Goal: Task Accomplishment & Management: Manage account settings

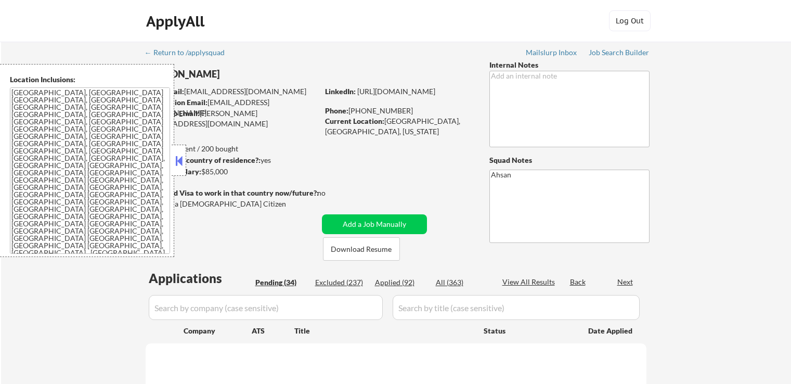
select select ""pending""
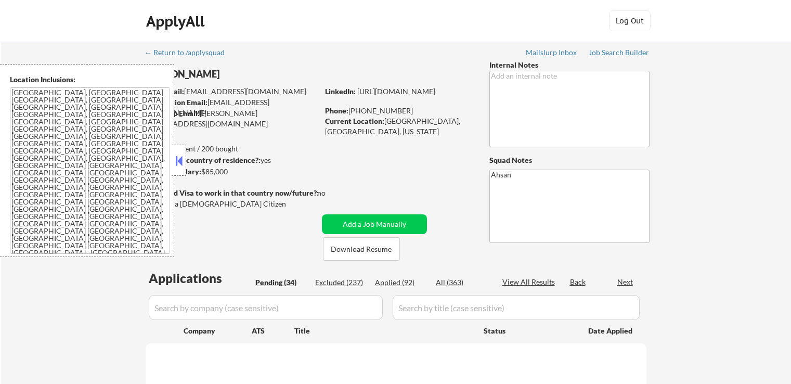
select select ""pending""
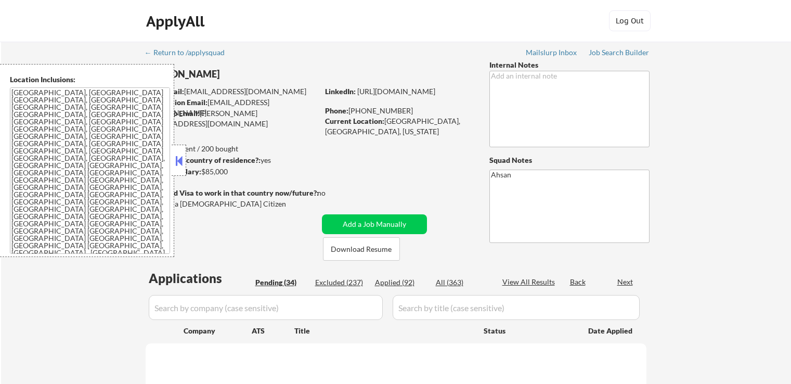
select select ""pending""
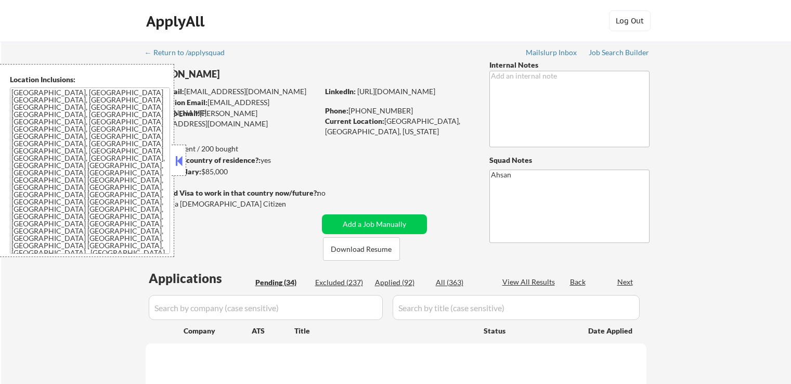
select select ""pending""
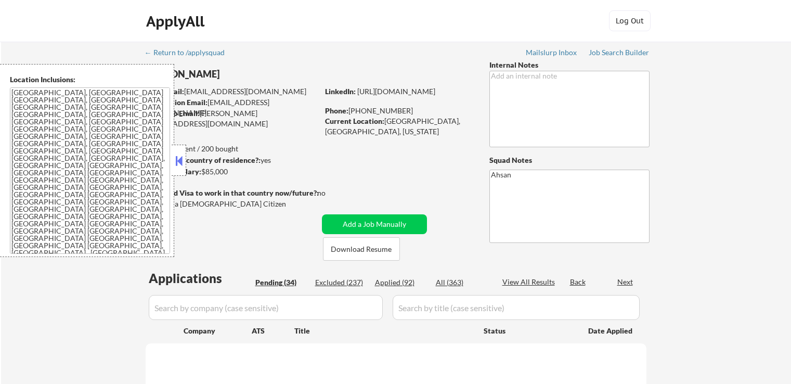
select select ""pending""
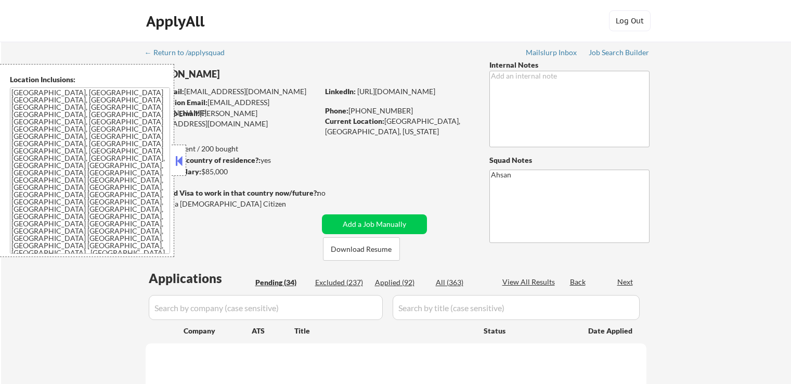
select select ""pending""
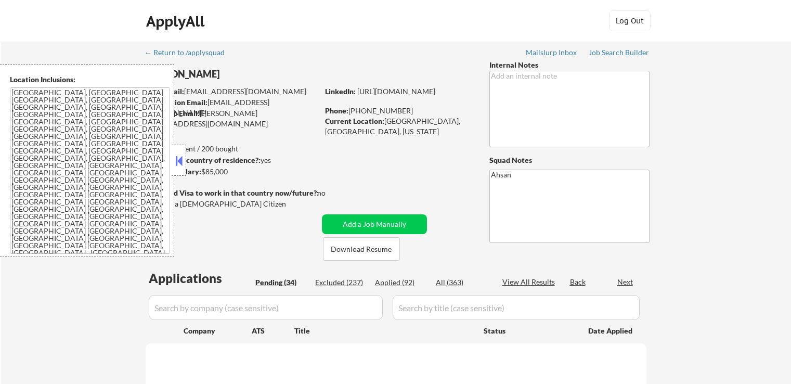
select select ""pending""
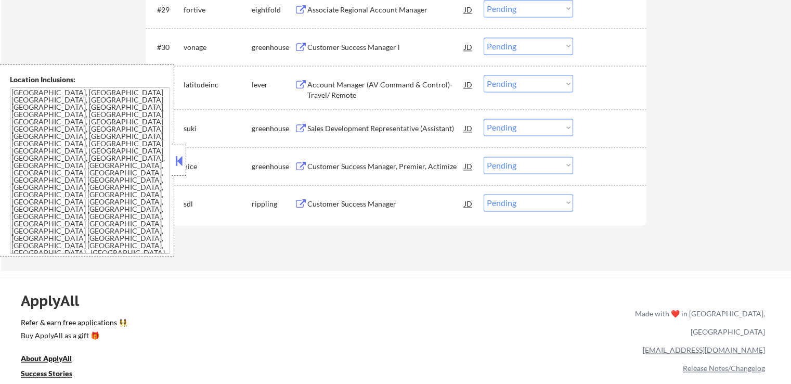
scroll to position [1560, 0]
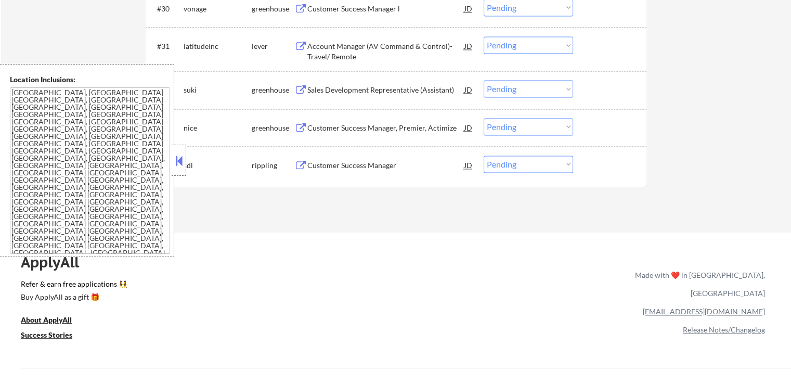
click at [320, 169] on div "Customer Success Manager" at bounding box center [385, 165] width 157 height 10
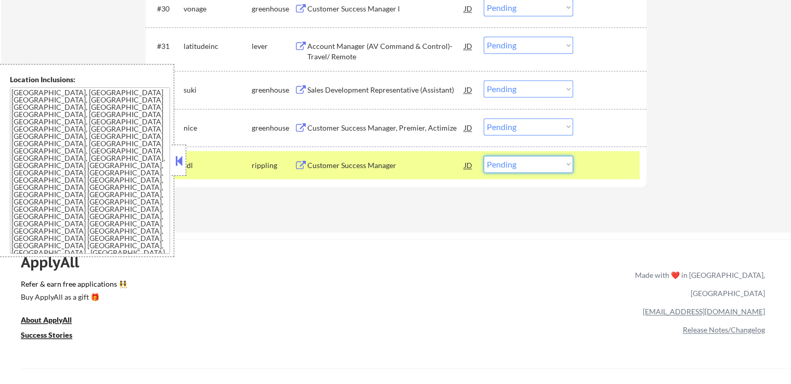
click at [517, 166] on select "Choose an option... Pending Applied Excluded (Questions) Excluded (Expired) Exc…" at bounding box center [528, 163] width 89 height 17
select select ""applied""
click at [484, 155] on select "Choose an option... Pending Applied Excluded (Questions) Excluded (Expired) Exc…" at bounding box center [528, 163] width 89 height 17
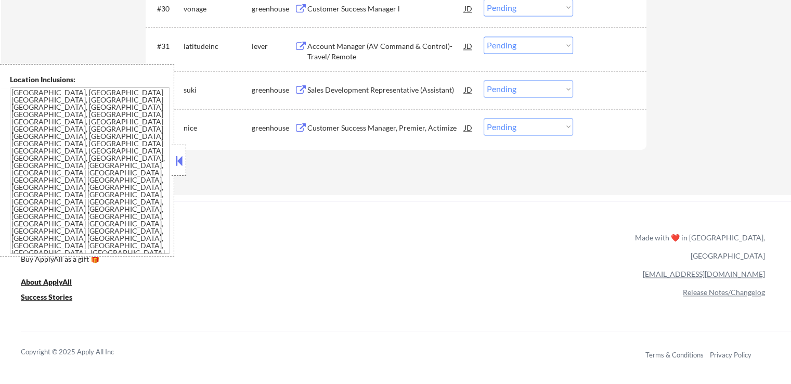
click at [325, 125] on div "Customer Success Manager, Premier, Actimize" at bounding box center [385, 128] width 157 height 10
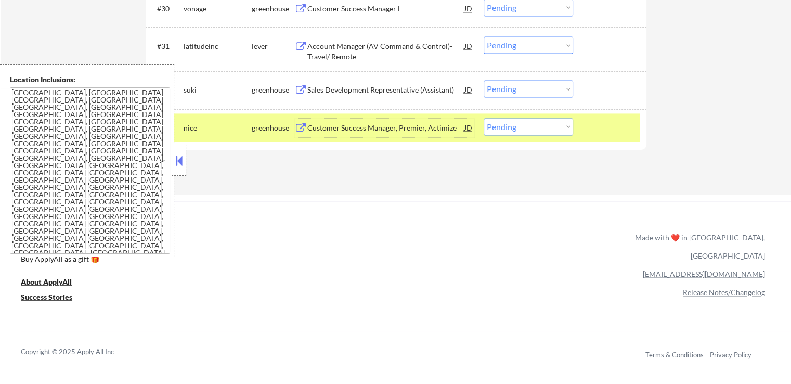
drag, startPoint x: 521, startPoint y: 127, endPoint x: 526, endPoint y: 134, distance: 8.5
click at [521, 126] on select "Choose an option... Pending Applied Excluded (Questions) Excluded (Expired) Exc…" at bounding box center [528, 126] width 89 height 17
select select ""excluded""
click at [484, 118] on select "Choose an option... Pending Applied Excluded (Questions) Excluded (Expired) Exc…" at bounding box center [528, 126] width 89 height 17
click at [370, 90] on div "Sales Development Representative (Assistant)" at bounding box center [385, 90] width 157 height 10
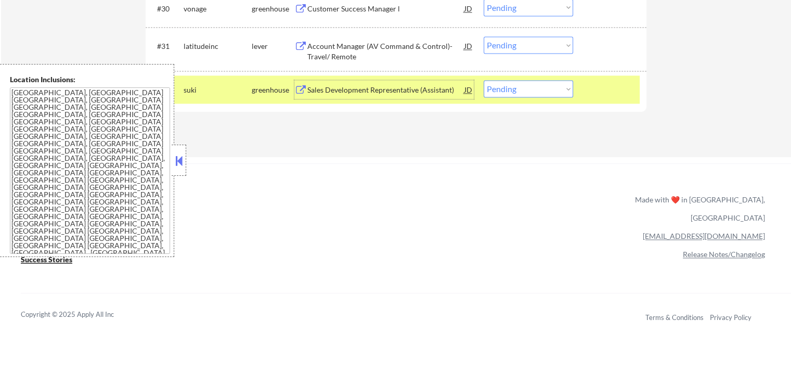
scroll to position [1508, 0]
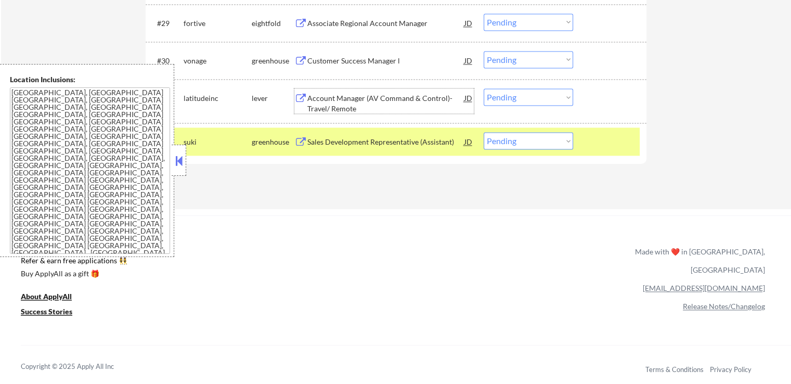
click at [319, 111] on div "Account Manager (AV Command & Control)- Travel/ Remote" at bounding box center [385, 103] width 157 height 20
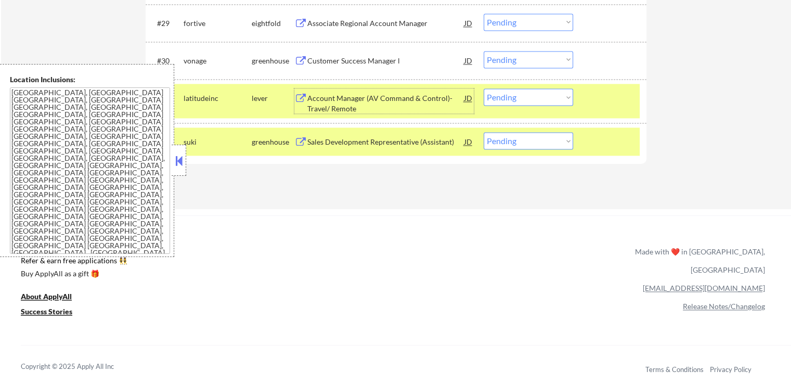
click at [327, 58] on div "Customer Success Manager l" at bounding box center [385, 61] width 157 height 10
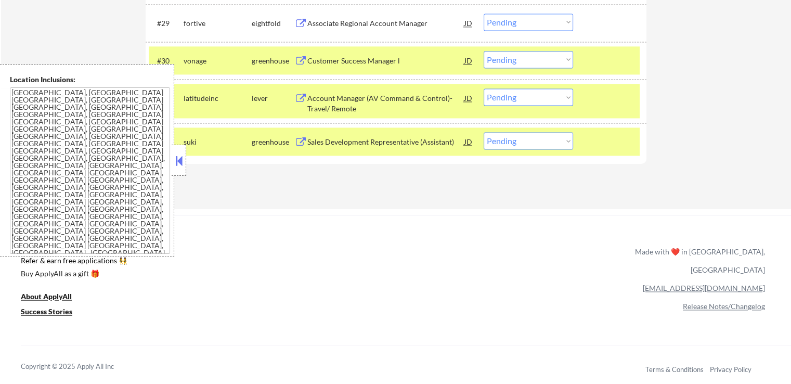
click at [179, 157] on button at bounding box center [178, 161] width 11 height 16
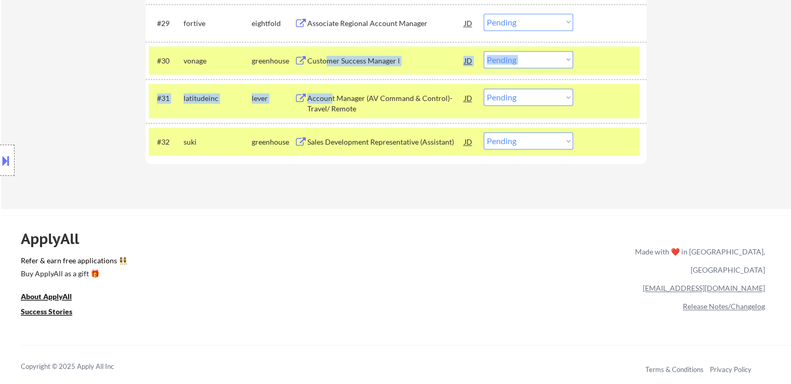
click at [330, 100] on div "Account Manager (AV Command & Control)- Travel/ Remote" at bounding box center [385, 103] width 157 height 20
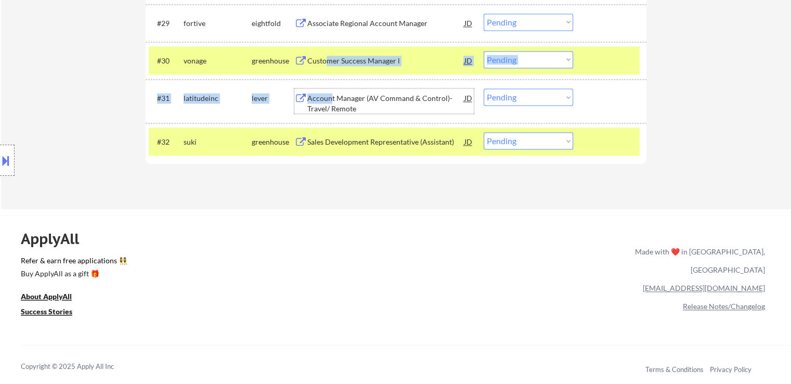
click at [544, 96] on select "Choose an option... Pending Applied Excluded (Questions) Excluded (Expired) Exc…" at bounding box center [528, 96] width 89 height 17
click at [484, 88] on select "Choose an option... Pending Applied Excluded (Questions) Excluded (Expired) Exc…" at bounding box center [528, 96] width 89 height 17
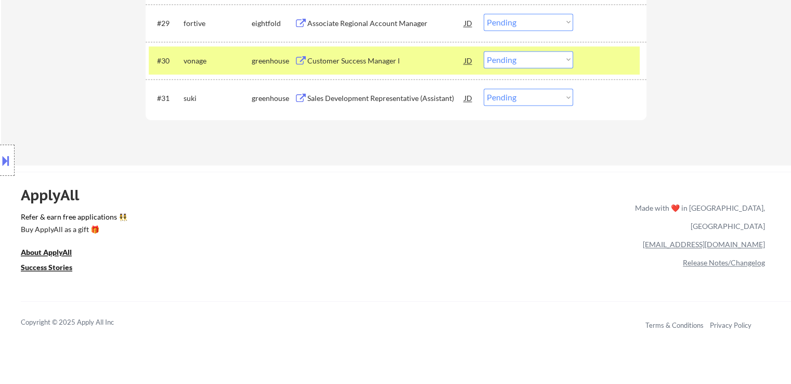
click at [524, 98] on select "Choose an option... Pending Applied Excluded (Questions) Excluded (Expired) Exc…" at bounding box center [528, 96] width 89 height 17
select select ""applied""
click at [484, 88] on select "Choose an option... Pending Applied Excluded (Questions) Excluded (Expired) Exc…" at bounding box center [528, 96] width 89 height 17
drag, startPoint x: 520, startPoint y: 59, endPoint x: 524, endPoint y: 66, distance: 7.5
click at [520, 59] on select "Choose an option... Pending Applied Excluded (Questions) Excluded (Expired) Exc…" at bounding box center [528, 59] width 89 height 17
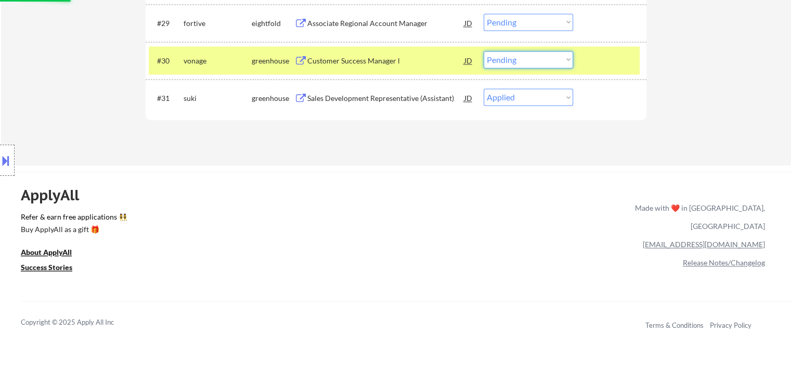
select select ""applied""
click at [484, 51] on select "Choose an option... Pending Applied Excluded (Questions) Excluded (Expired) Exc…" at bounding box center [528, 59] width 89 height 17
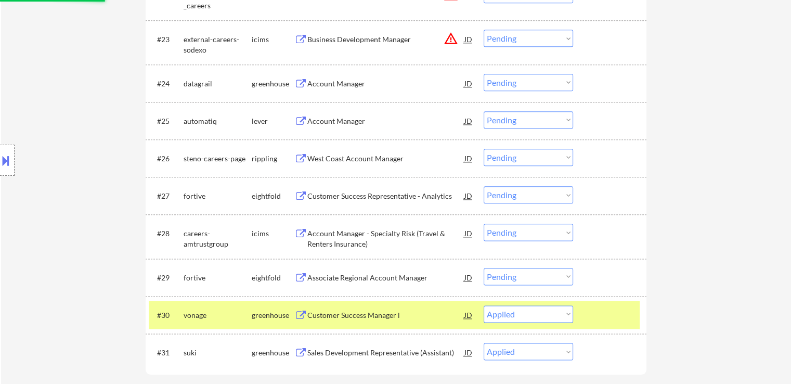
scroll to position [1248, 0]
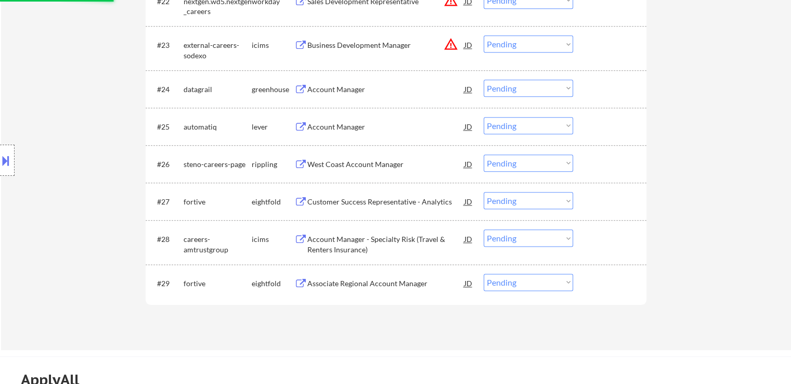
click at [311, 163] on div "West Coast Account Manager" at bounding box center [385, 164] width 157 height 10
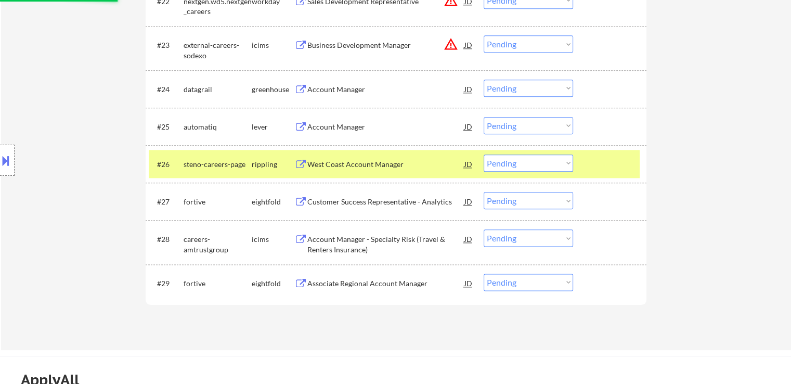
click at [311, 132] on div "Account Manager" at bounding box center [385, 127] width 157 height 10
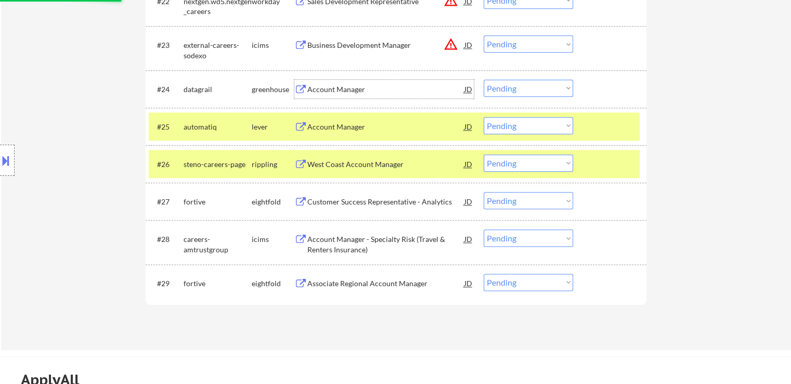
click at [316, 85] on div "Account Manager" at bounding box center [385, 89] width 157 height 10
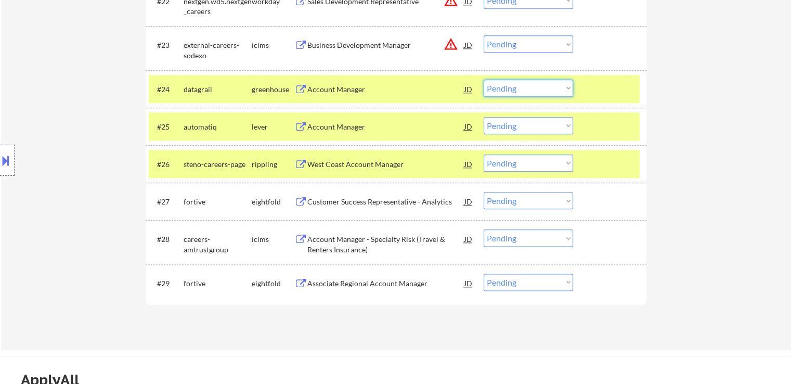
click at [508, 88] on select "Choose an option... Pending Applied Excluded (Questions) Excluded (Expired) Exc…" at bounding box center [528, 88] width 89 height 17
click at [484, 80] on select "Choose an option... Pending Applied Excluded (Questions) Excluded (Expired) Exc…" at bounding box center [528, 88] width 89 height 17
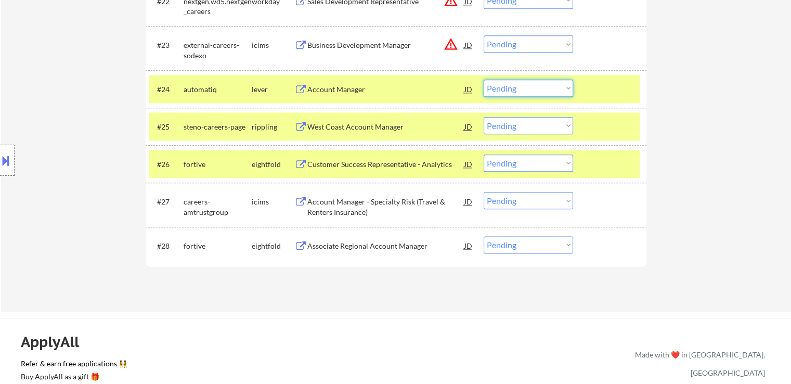
click at [510, 89] on select "Choose an option... Pending Applied Excluded (Questions) Excluded (Expired) Exc…" at bounding box center [528, 88] width 89 height 17
click at [484, 80] on select "Choose an option... Pending Applied Excluded (Questions) Excluded (Expired) Exc…" at bounding box center [528, 88] width 89 height 17
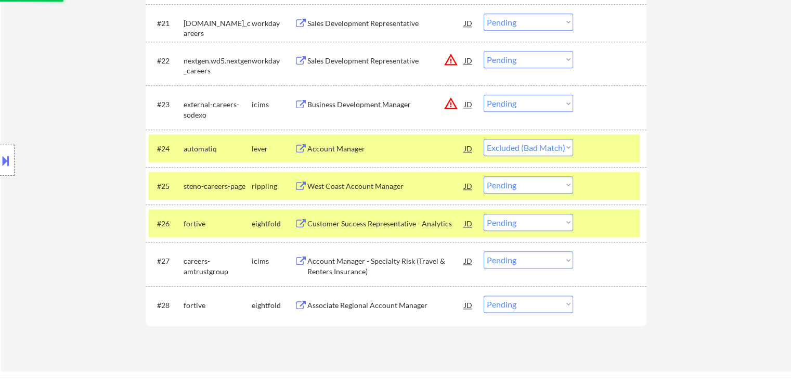
scroll to position [1144, 0]
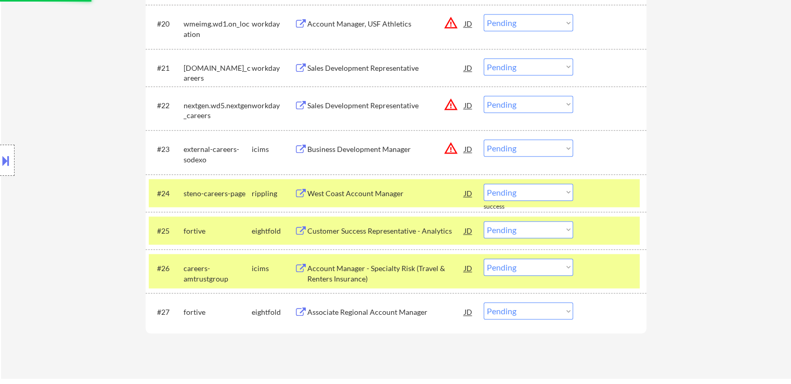
click at [9, 155] on button at bounding box center [5, 160] width 11 height 17
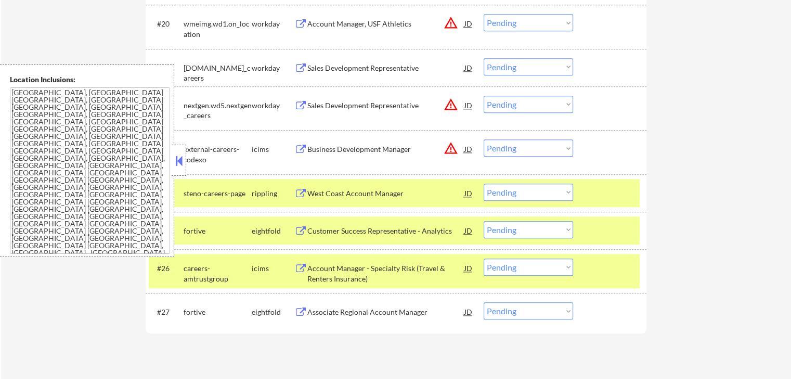
click at [362, 148] on div "Business Development Manager" at bounding box center [385, 149] width 157 height 10
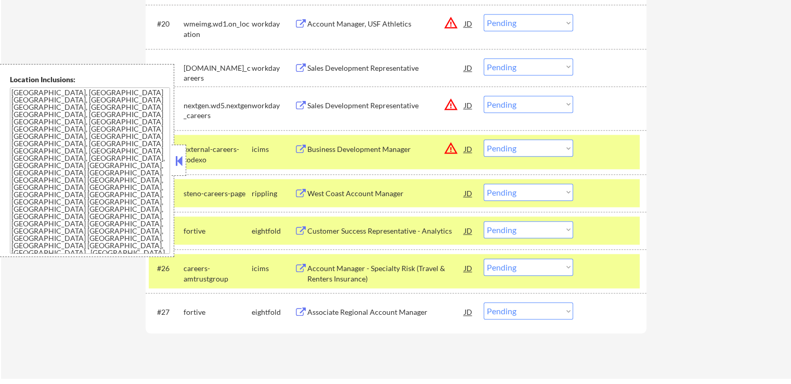
click at [373, 107] on div "Sales Development Representative" at bounding box center [385, 105] width 157 height 10
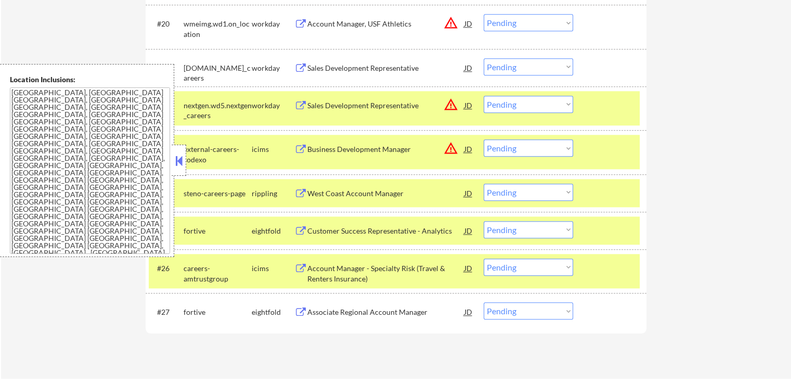
click at [386, 23] on div "Account Manager, USF Athletics" at bounding box center [385, 24] width 157 height 10
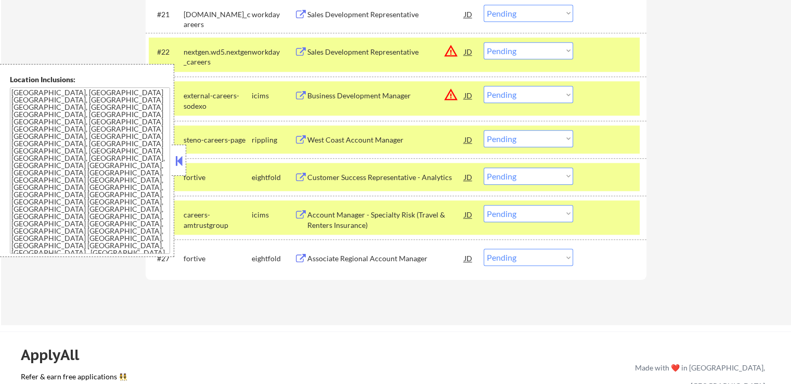
scroll to position [1248, 0]
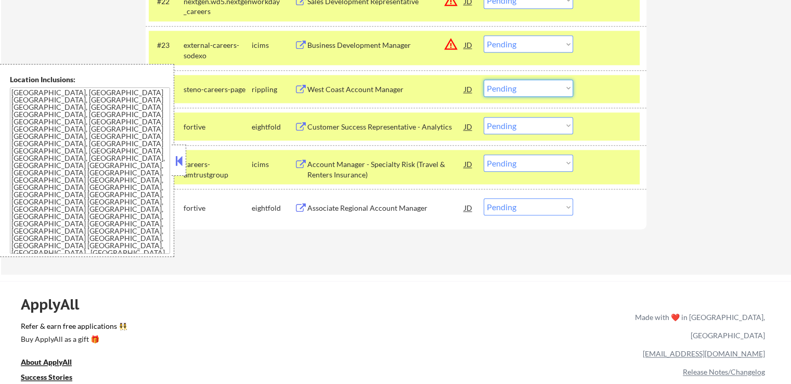
click at [516, 89] on select "Choose an option... Pending Applied Excluded (Questions) Excluded (Expired) Exc…" at bounding box center [528, 88] width 89 height 17
click at [484, 80] on select "Choose an option... Pending Applied Excluded (Questions) Excluded (Expired) Exc…" at bounding box center [528, 88] width 89 height 17
select select ""pending""
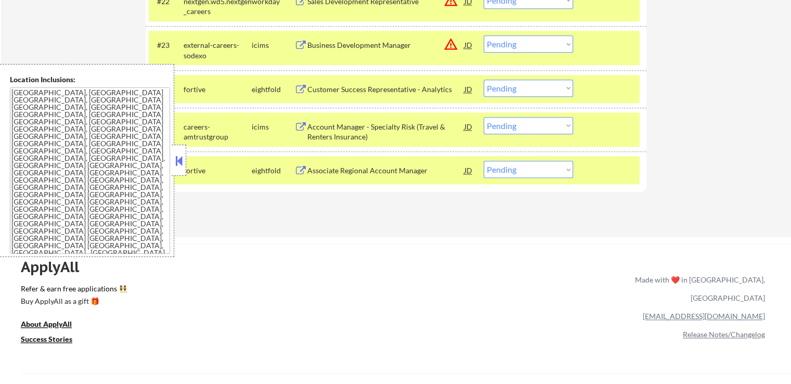
click at [521, 27] on div "#23 external-careers-sodexo icims Business Development Manager JD warning_amber…" at bounding box center [396, 48] width 501 height 44
click at [523, 38] on select "Choose an option... Pending Applied Excluded (Questions) Excluded (Expired) Exc…" at bounding box center [528, 43] width 89 height 17
click at [484, 35] on select "Choose an option... Pending Applied Excluded (Questions) Excluded (Expired) Exc…" at bounding box center [528, 43] width 89 height 17
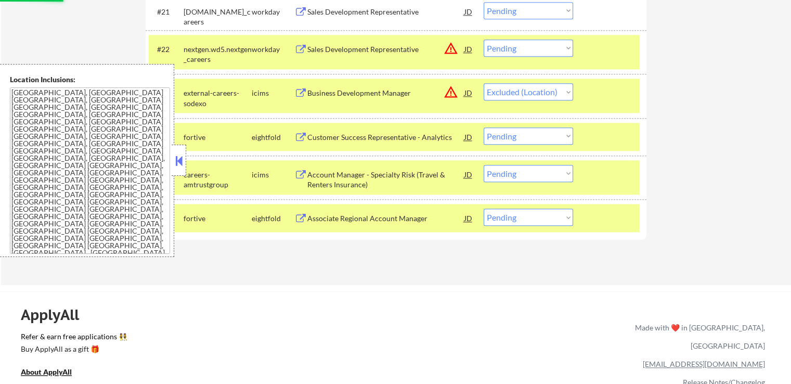
scroll to position [1144, 0]
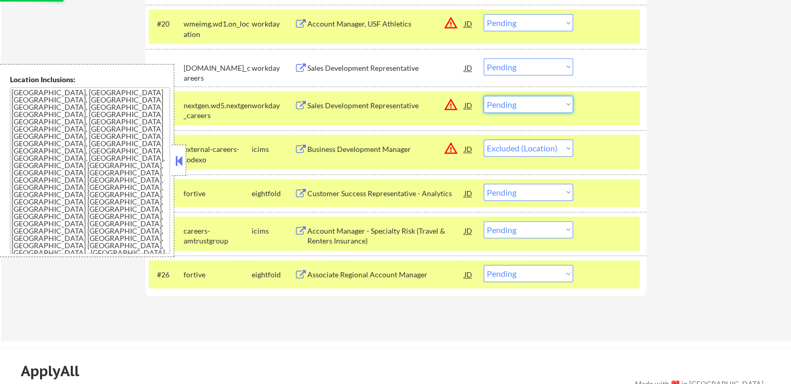
click at [524, 105] on select "Choose an option... Pending Applied Excluded (Questions) Excluded (Expired) Exc…" at bounding box center [528, 104] width 89 height 17
select select ""pending""
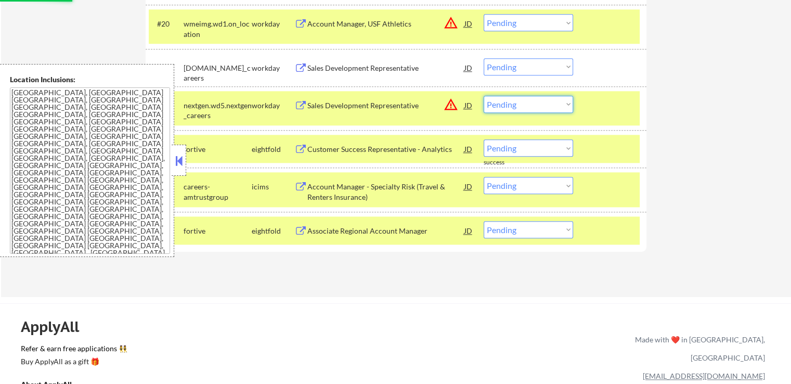
select select ""excluded__location_""
click at [484, 96] on select "Choose an option... Pending Applied Excluded (Questions) Excluded (Expired) Exc…" at bounding box center [528, 104] width 89 height 17
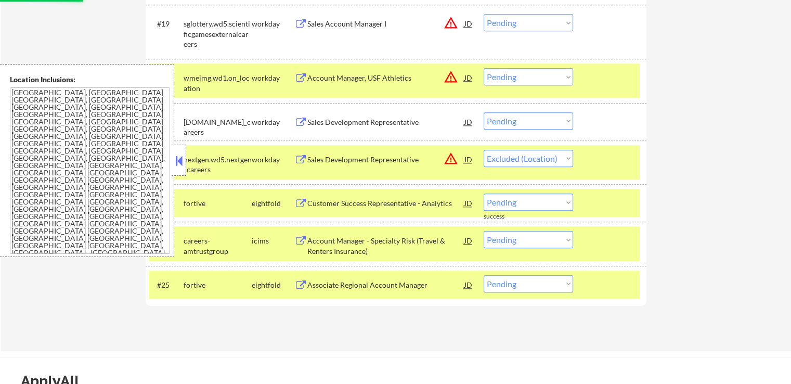
scroll to position [1040, 0]
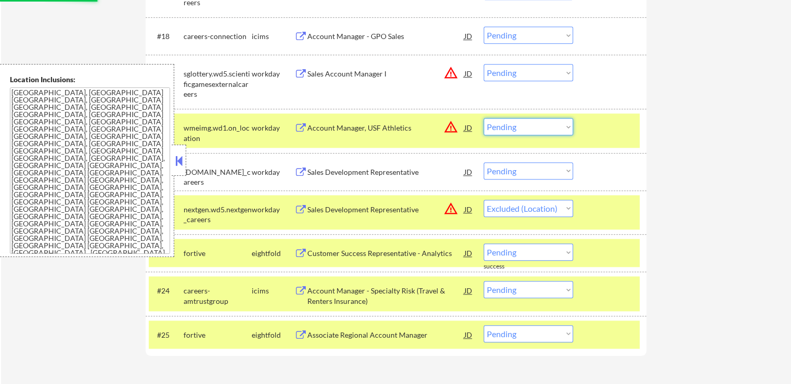
click at [524, 127] on select "Choose an option... Pending Applied Excluded (Questions) Excluded (Expired) Exc…" at bounding box center [528, 126] width 89 height 17
select select ""excluded__location_""
click at [484, 118] on select "Choose an option... Pending Applied Excluded (Questions) Excluded (Expired) Exc…" at bounding box center [528, 126] width 89 height 17
click at [517, 76] on select "Choose an option... Pending Applied Excluded (Questions) Excluded (Expired) Exc…" at bounding box center [528, 72] width 89 height 17
click at [484, 64] on select "Choose an option... Pending Applied Excluded (Questions) Excluded (Expired) Exc…" at bounding box center [528, 72] width 89 height 17
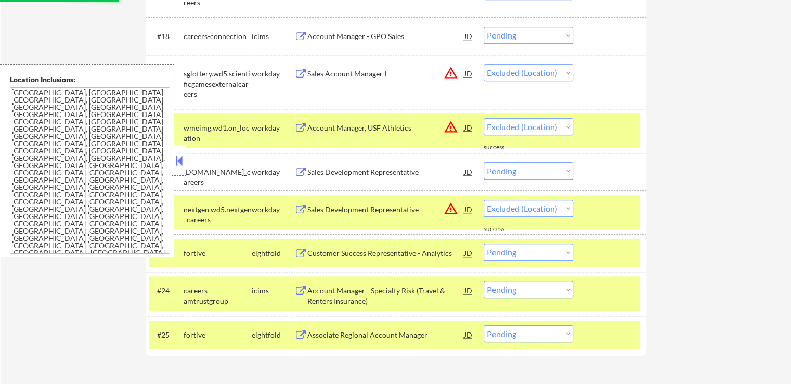
scroll to position [936, 0]
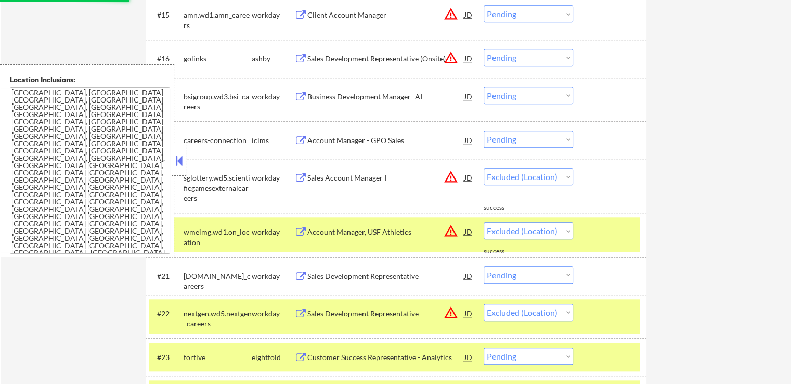
select select ""pending""
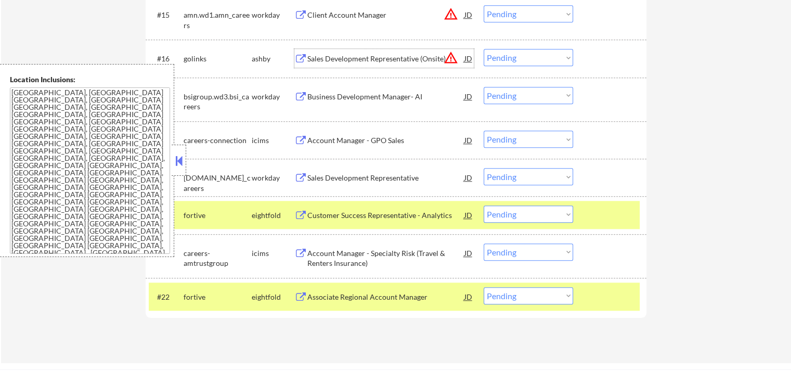
click at [424, 55] on div "Sales Development Representative (Onsite)" at bounding box center [385, 59] width 157 height 10
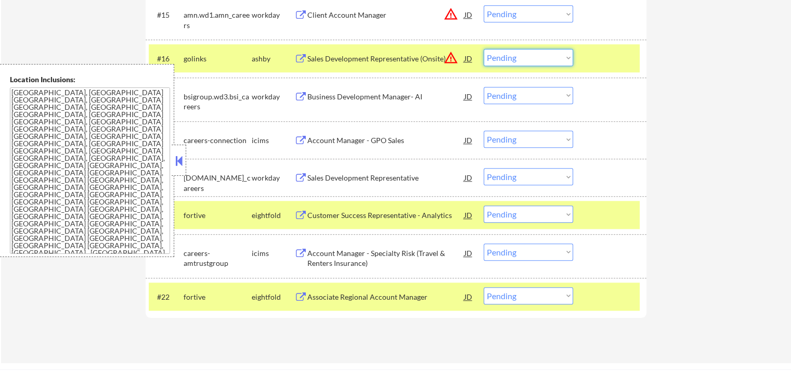
click at [518, 61] on select "Choose an option... Pending Applied Excluded (Questions) Excluded (Expired) Exc…" at bounding box center [528, 57] width 89 height 17
click at [484, 49] on select "Choose an option... Pending Applied Excluded (Questions) Excluded (Expired) Exc…" at bounding box center [528, 57] width 89 height 17
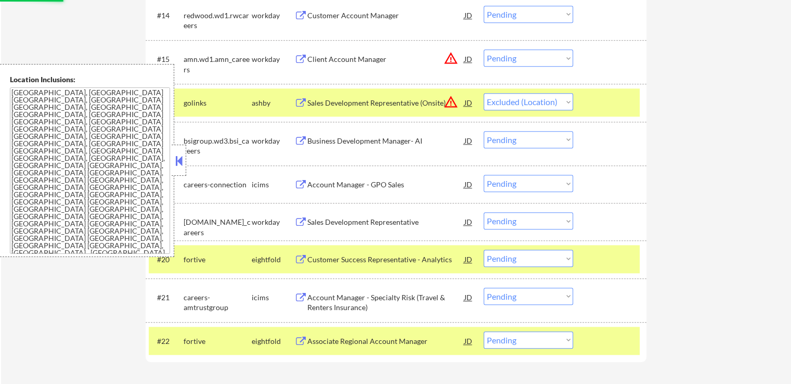
scroll to position [832, 0]
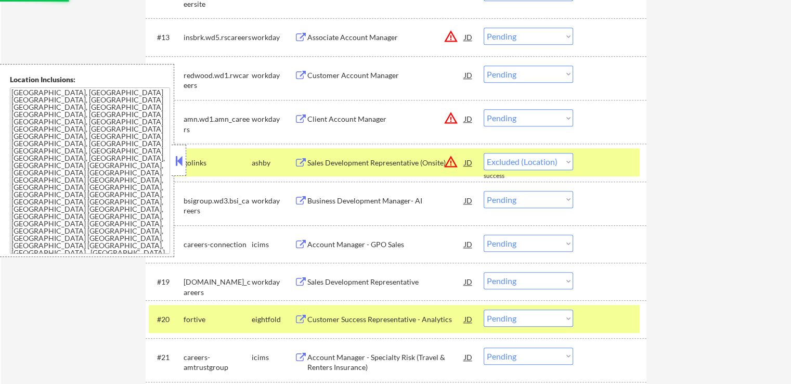
select select ""pending""
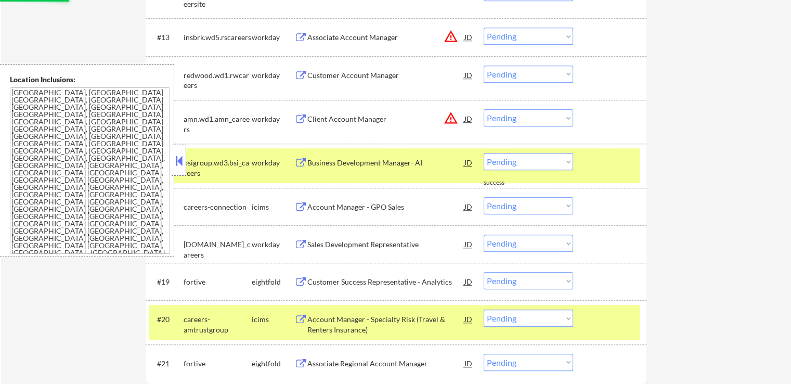
click at [338, 116] on div "Client Account Manager" at bounding box center [385, 119] width 157 height 10
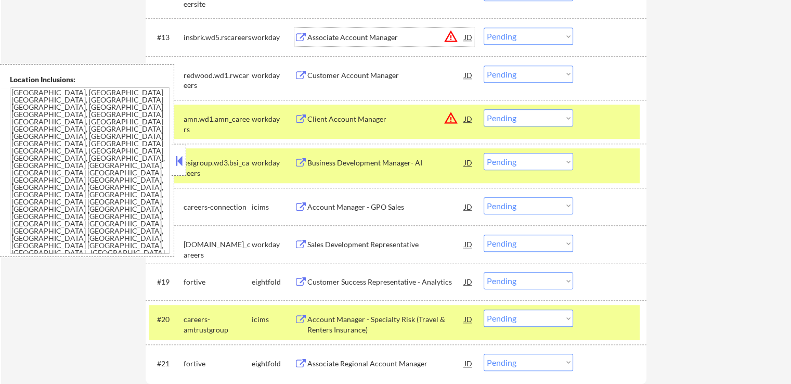
click at [342, 37] on div "Associate Account Manager" at bounding box center [385, 37] width 157 height 10
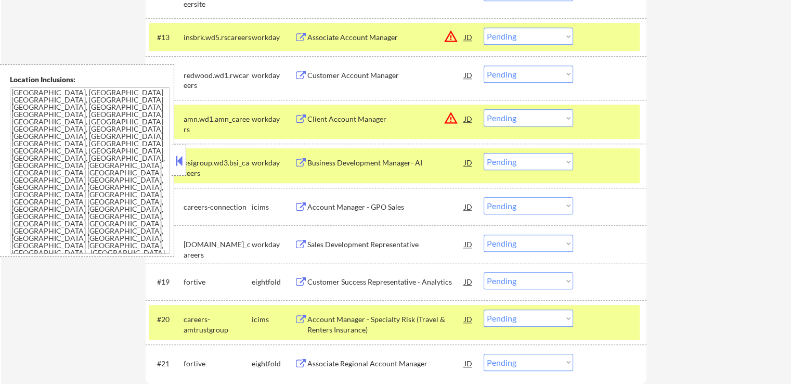
click at [518, 121] on select "Choose an option... Pending Applied Excluded (Questions) Excluded (Expired) Exc…" at bounding box center [528, 117] width 89 height 17
click at [484, 109] on select "Choose an option... Pending Applied Excluded (Questions) Excluded (Expired) Exc…" at bounding box center [528, 117] width 89 height 17
select select ""pending""
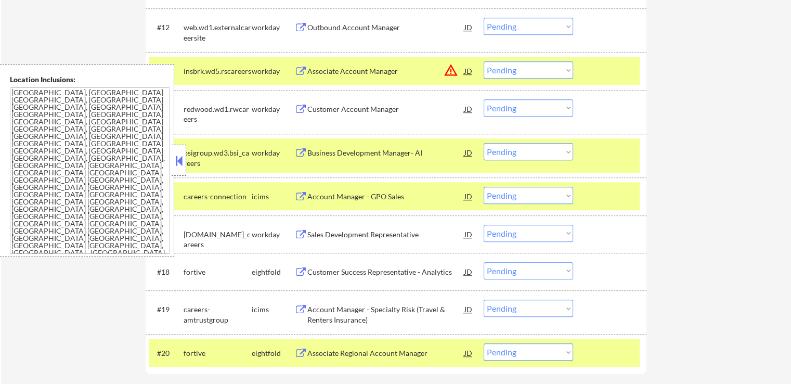
scroll to position [780, 0]
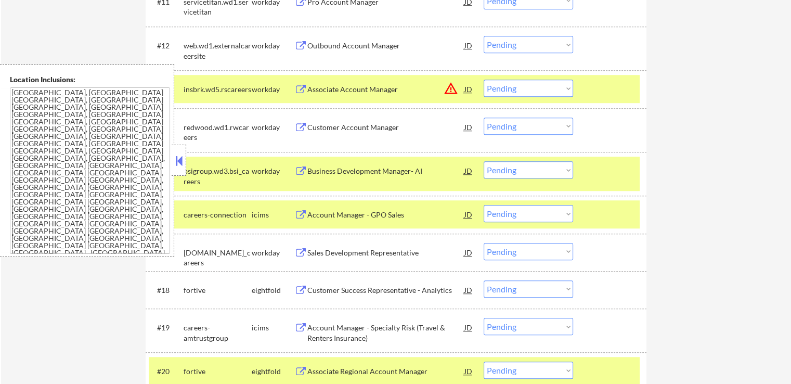
click at [529, 88] on select "Choose an option... Pending Applied Excluded (Questions) Excluded (Expired) Exc…" at bounding box center [528, 88] width 89 height 17
click at [484, 80] on select "Choose an option... Pending Applied Excluded (Questions) Excluded (Expired) Exc…" at bounding box center [528, 88] width 89 height 17
select select ""pending""
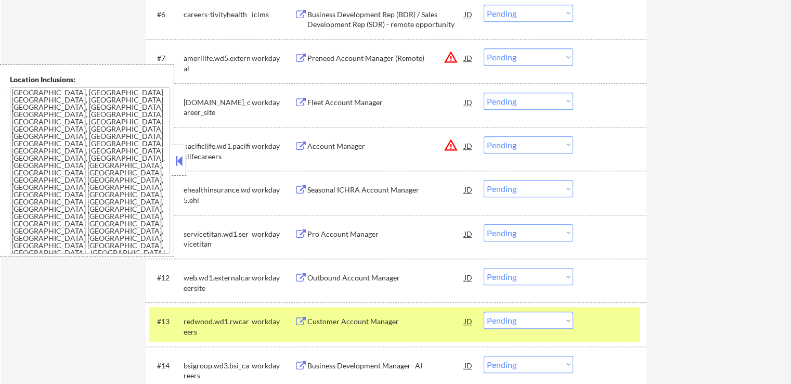
scroll to position [572, 0]
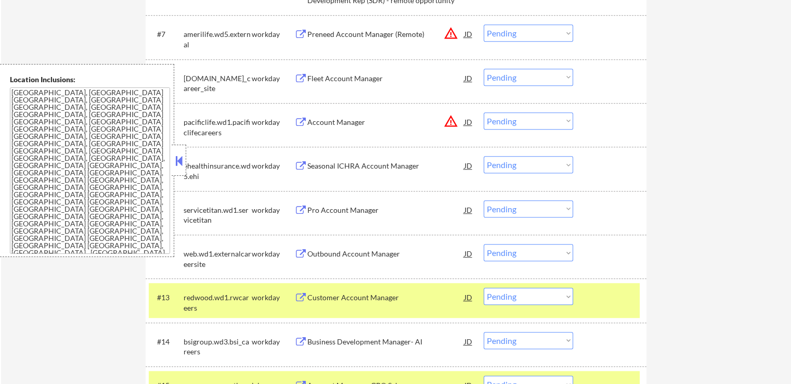
click at [325, 124] on div "Account Manager" at bounding box center [385, 122] width 157 height 10
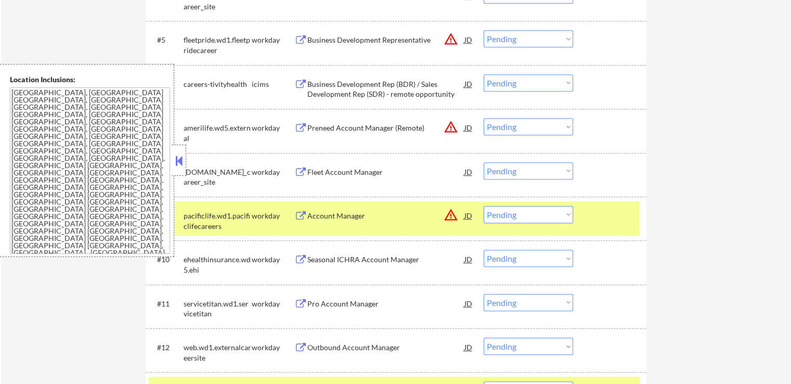
scroll to position [468, 0]
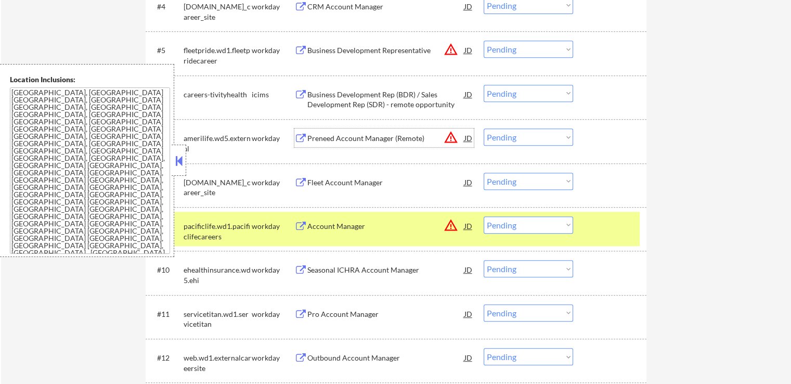
click at [341, 141] on div "Preneed Account Manager (Remote)" at bounding box center [385, 138] width 157 height 10
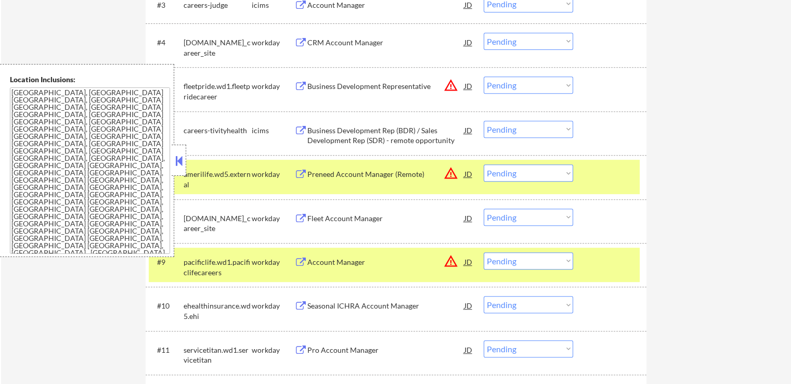
scroll to position [416, 0]
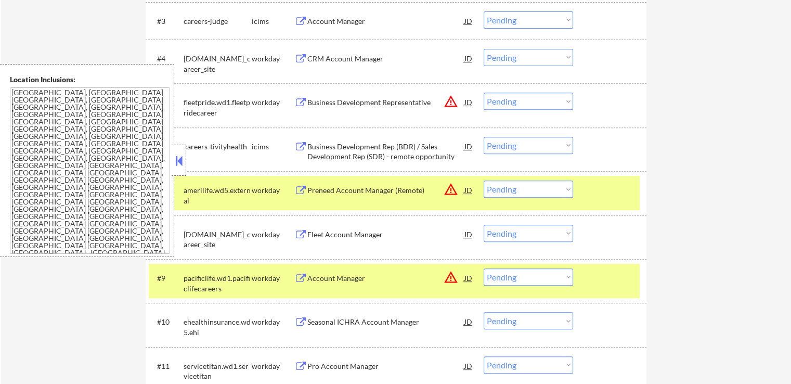
click at [320, 108] on div "Business Development Representative" at bounding box center [385, 102] width 157 height 19
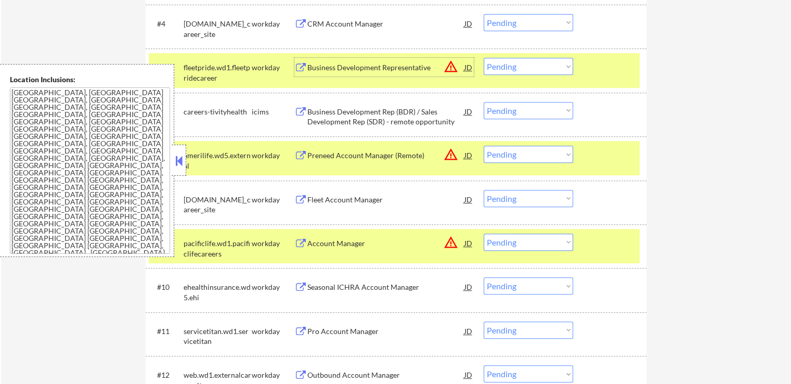
scroll to position [468, 0]
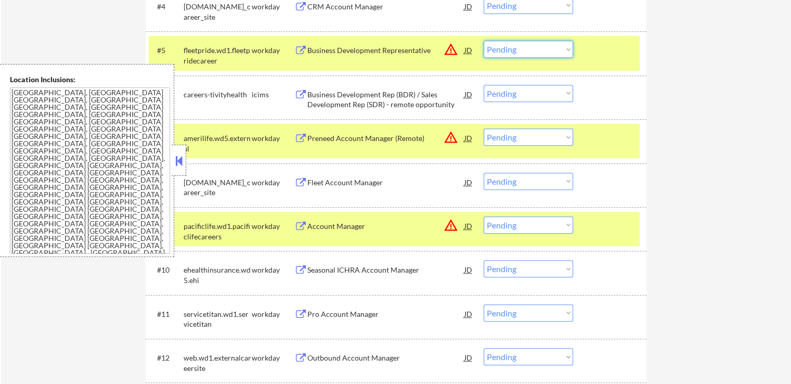
click at [522, 48] on select "Choose an option... Pending Applied Excluded (Questions) Excluded (Expired) Exc…" at bounding box center [528, 49] width 89 height 17
click at [484, 41] on select "Choose an option... Pending Applied Excluded (Questions) Excluded (Expired) Exc…" at bounding box center [528, 49] width 89 height 17
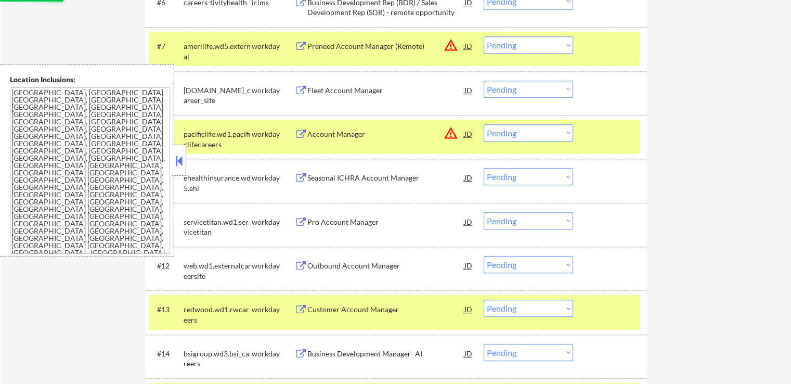
scroll to position [572, 0]
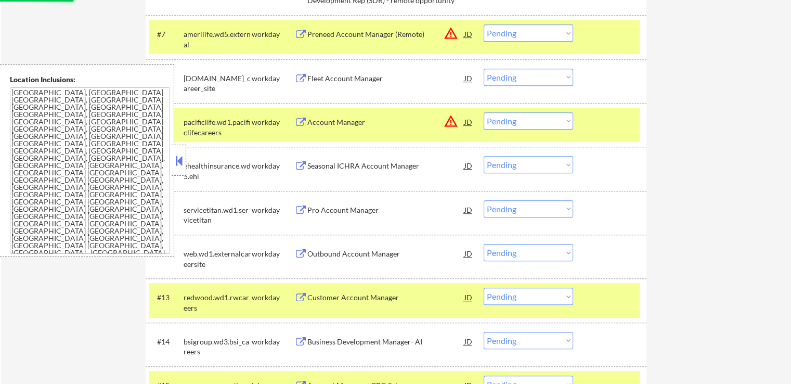
select select ""pending""
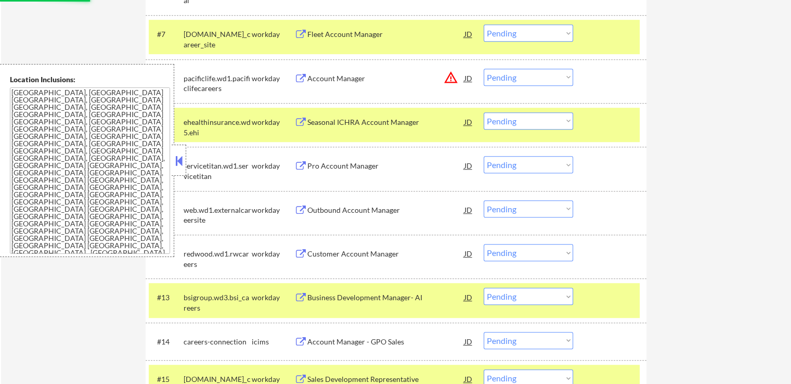
click at [516, 80] on select "Choose an option... Pending Applied Excluded (Questions) Excluded (Expired) Exc…" at bounding box center [528, 77] width 89 height 17
click at [484, 69] on select "Choose an option... Pending Applied Excluded (Questions) Excluded (Expired) Exc…" at bounding box center [528, 77] width 89 height 17
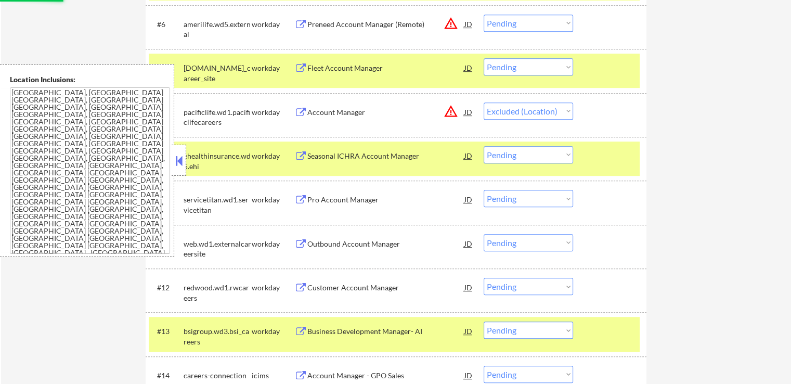
scroll to position [468, 0]
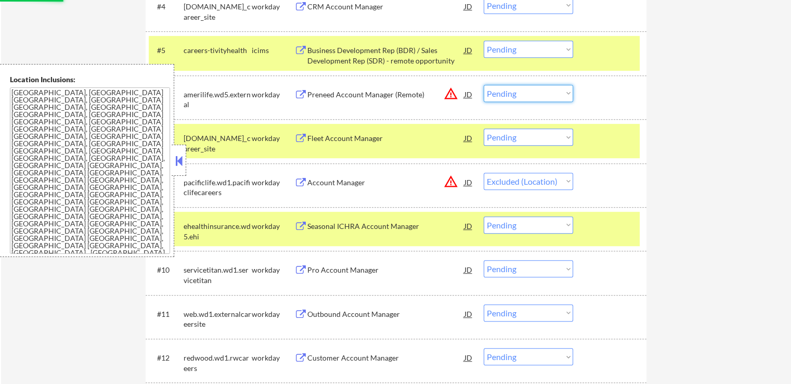
click at [518, 95] on select "Choose an option... Pending Applied Excluded (Questions) Excluded (Expired) Exc…" at bounding box center [528, 93] width 89 height 17
select select ""pending""
click at [484, 85] on select "Choose an option... Pending Applied Excluded (Questions) Excluded (Expired) Exc…" at bounding box center [528, 93] width 89 height 17
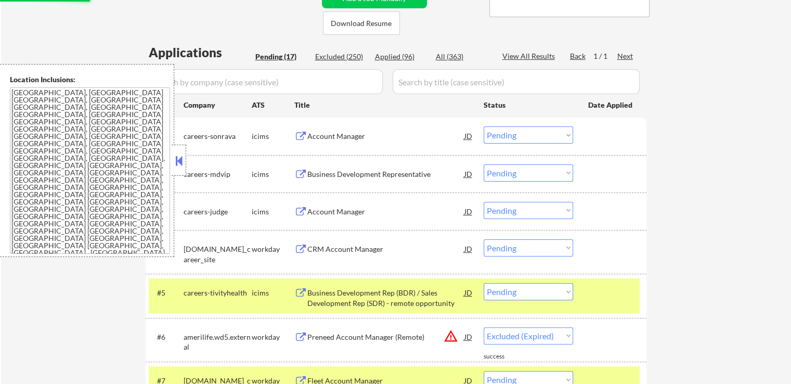
scroll to position [208, 0]
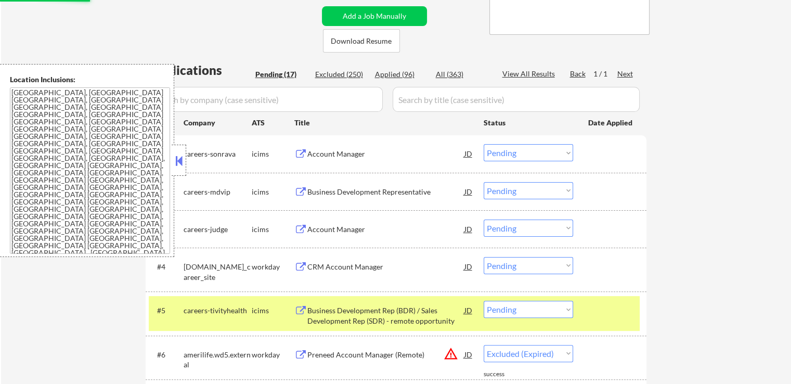
select select ""pending""
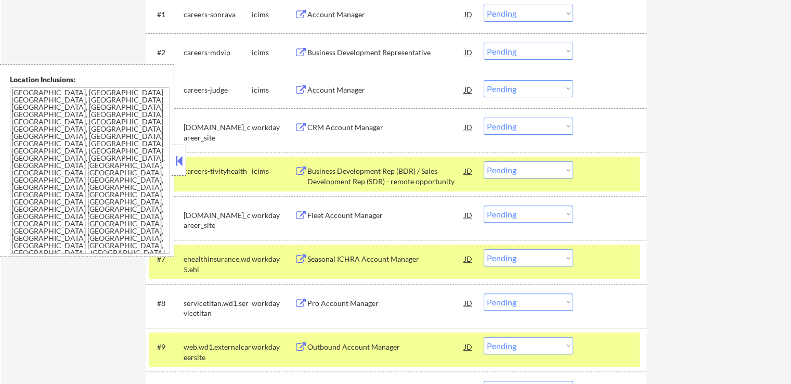
scroll to position [364, 0]
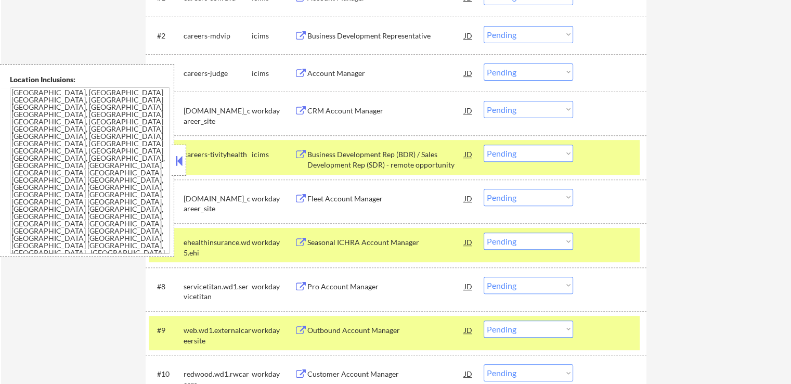
click at [612, 149] on div at bounding box center [611, 154] width 46 height 19
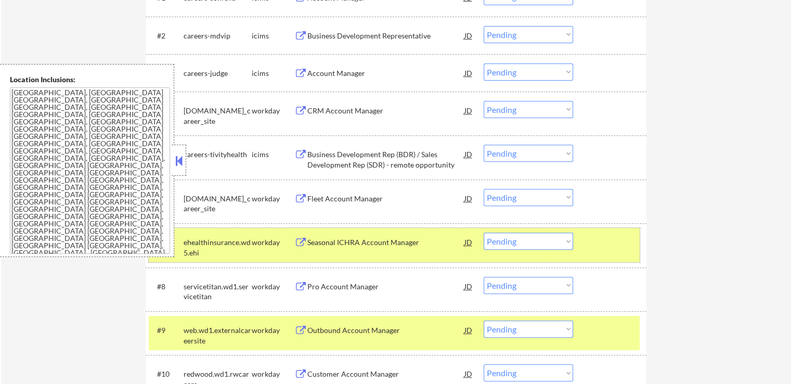
click at [622, 236] on div at bounding box center [611, 241] width 46 height 19
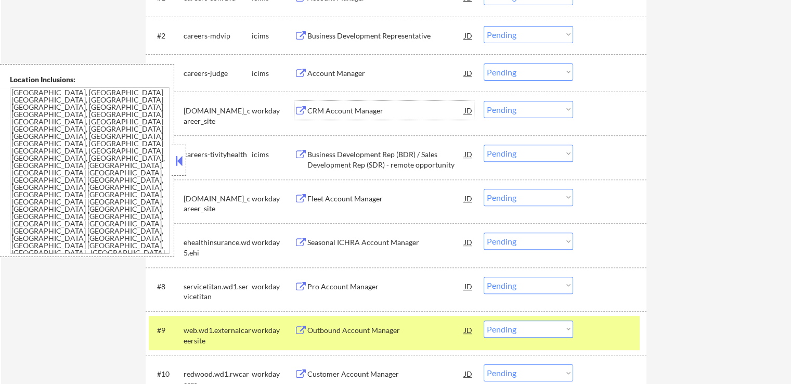
click at [336, 109] on div "CRM Account Manager" at bounding box center [385, 111] width 157 height 10
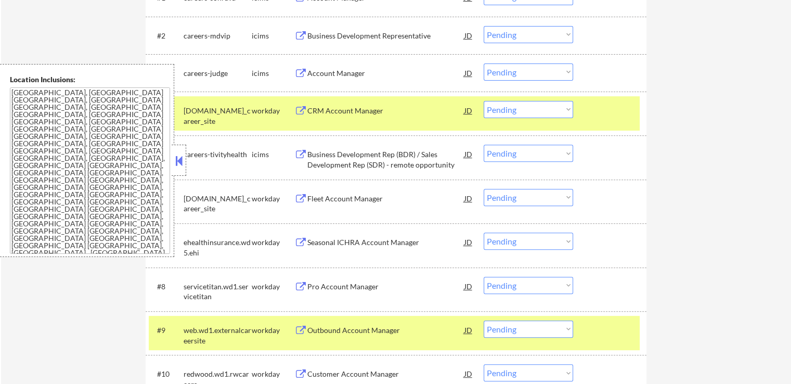
click at [333, 198] on div "Fleet Account Manager" at bounding box center [385, 198] width 157 height 10
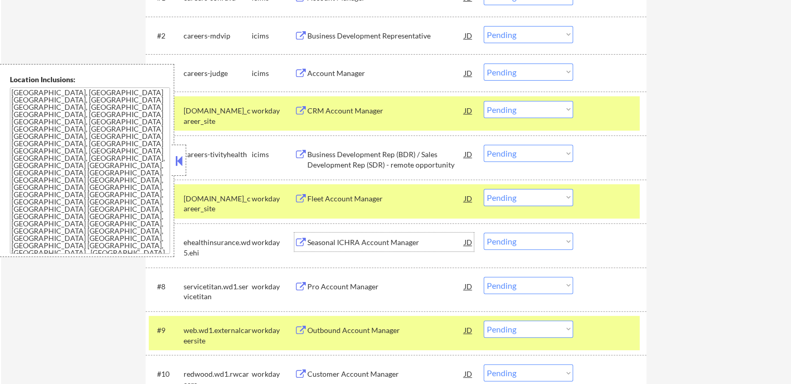
click at [322, 238] on div "Seasonal ICHRA Account Manager" at bounding box center [385, 242] width 157 height 10
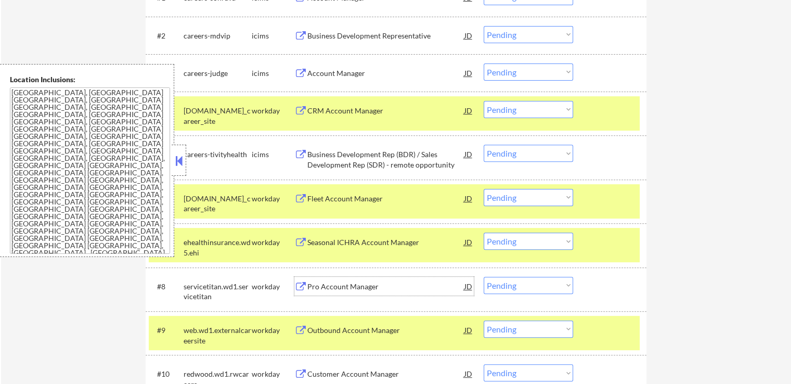
click at [327, 282] on div "Pro Account Manager" at bounding box center [385, 286] width 157 height 10
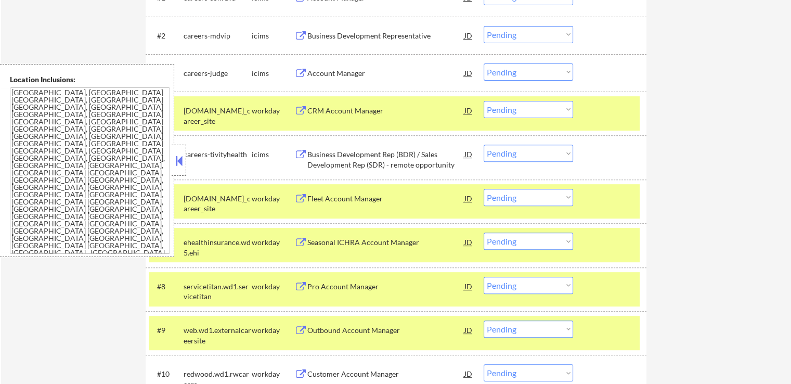
scroll to position [416, 0]
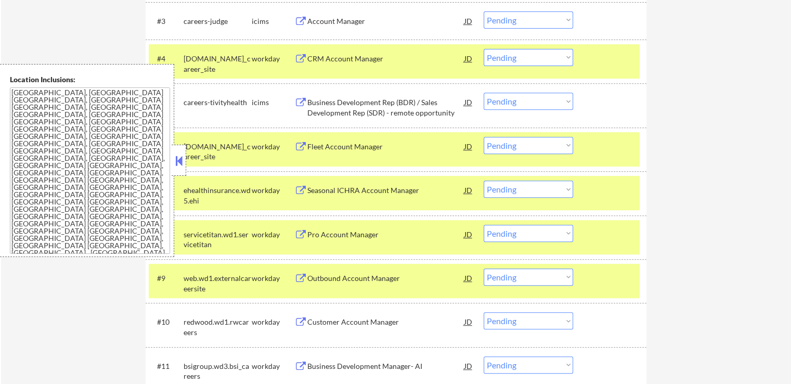
click at [333, 279] on div "Outbound Account Manager" at bounding box center [385, 278] width 157 height 10
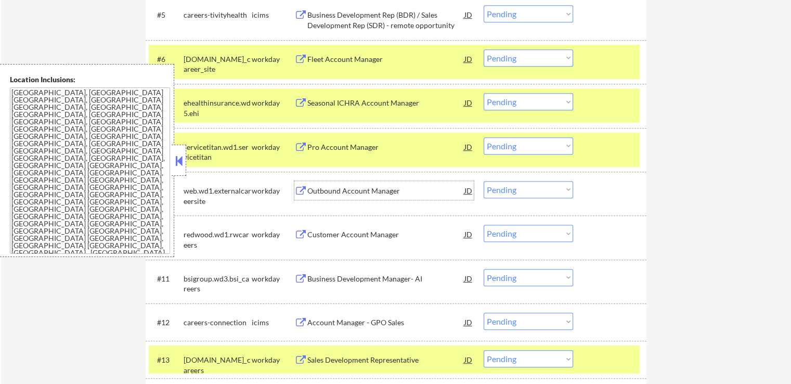
scroll to position [520, 0]
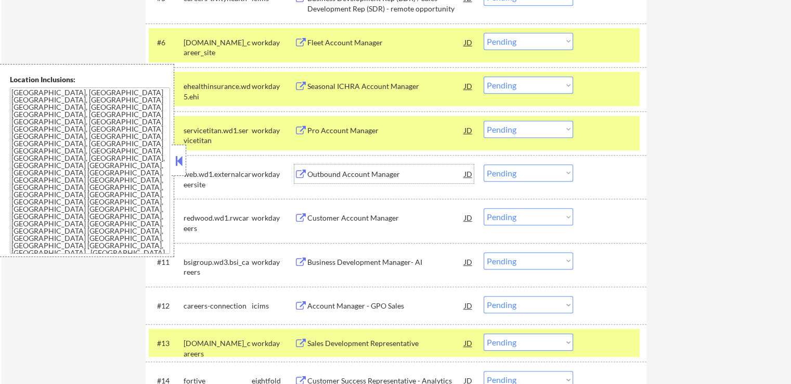
drag, startPoint x: 505, startPoint y: 128, endPoint x: 519, endPoint y: 135, distance: 15.1
click at [506, 129] on select "Choose an option... Pending Applied Excluded (Questions) Excluded (Expired) Exc…" at bounding box center [528, 129] width 89 height 17
select select ""excluded__expired_""
click at [484, 121] on select "Choose an option... Pending Applied Excluded (Questions) Excluded (Expired) Exc…" at bounding box center [528, 129] width 89 height 17
click at [526, 82] on select "Choose an option... Pending Applied Excluded (Questions) Excluded (Expired) Exc…" at bounding box center [528, 84] width 89 height 17
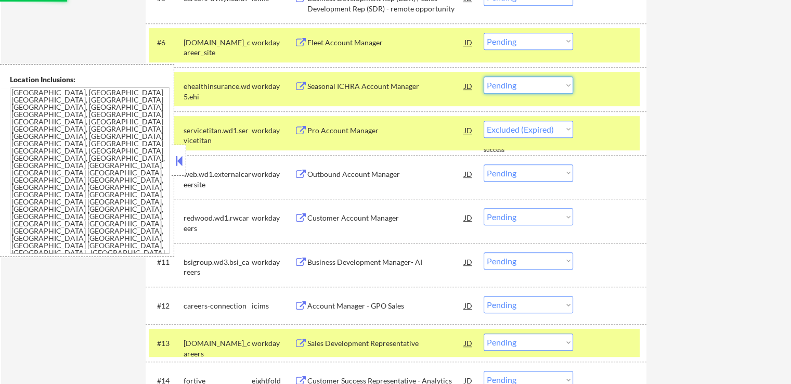
select select ""excluded__expired_""
click at [484, 76] on select "Choose an option... Pending Applied Excluded (Questions) Excluded (Expired) Exc…" at bounding box center [528, 84] width 89 height 17
select select ""pending""
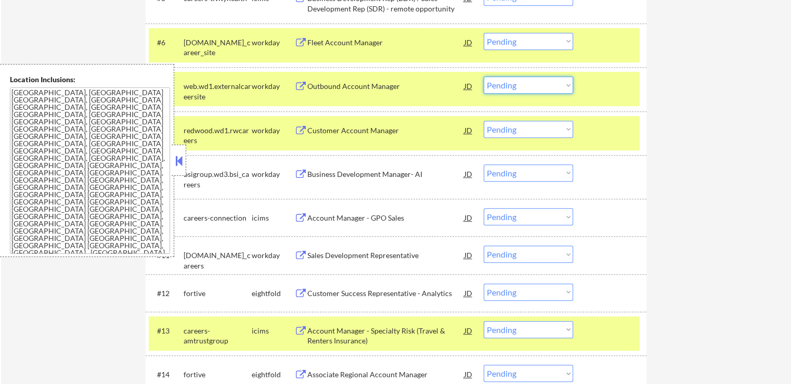
click at [528, 81] on select "Choose an option... Pending Applied Excluded (Questions) Excluded (Expired) Exc…" at bounding box center [528, 84] width 89 height 17
click at [484, 76] on select "Choose an option... Pending Applied Excluded (Questions) Excluded (Expired) Exc…" at bounding box center [528, 84] width 89 height 17
select select ""pending""
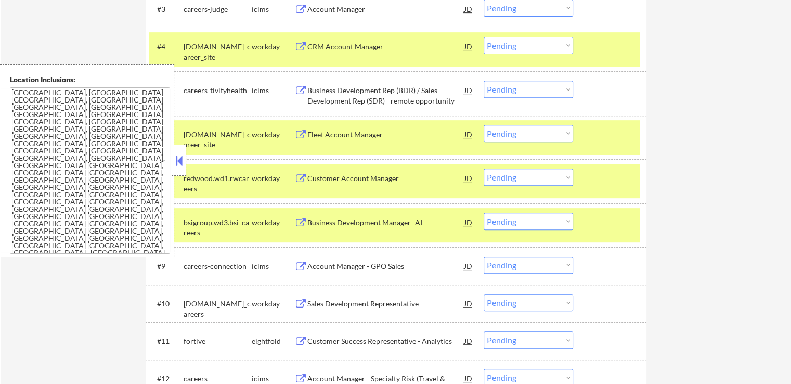
scroll to position [416, 0]
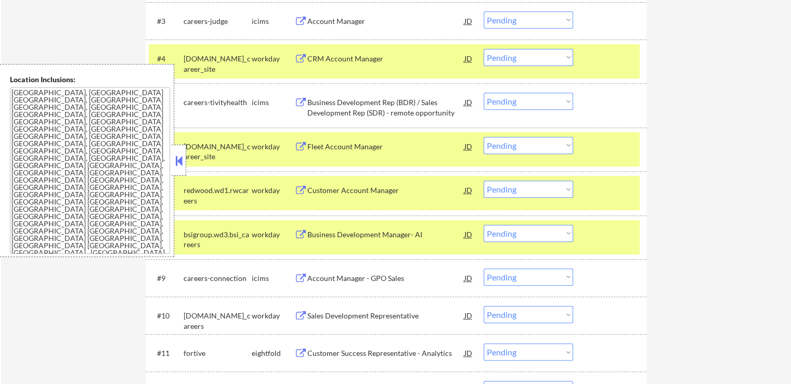
drag, startPoint x: 525, startPoint y: 145, endPoint x: 526, endPoint y: 151, distance: 6.3
click at [525, 145] on select "Choose an option... Pending Applied Excluded (Questions) Excluded (Expired) Exc…" at bounding box center [528, 145] width 89 height 17
click at [484, 137] on select "Choose an option... Pending Applied Excluded (Questions) Excluded (Expired) Exc…" at bounding box center [528, 145] width 89 height 17
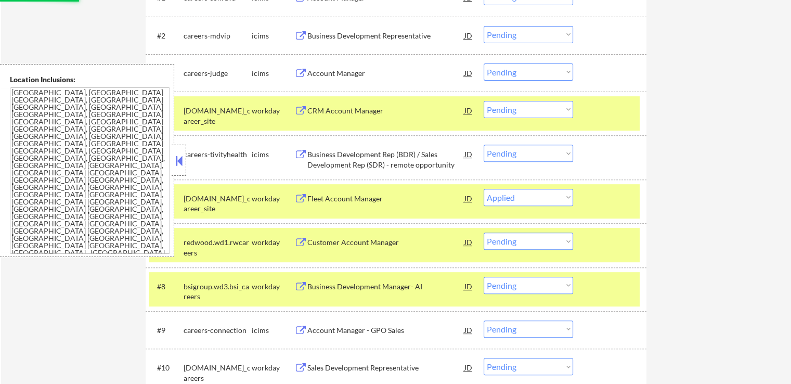
click at [526, 113] on select "Choose an option... Pending Applied Excluded (Questions) Excluded (Expired) Exc…" at bounding box center [528, 109] width 89 height 17
select select ""pending""
click at [484, 101] on select "Choose an option... Pending Applied Excluded (Questions) Excluded (Expired) Exc…" at bounding box center [528, 109] width 89 height 17
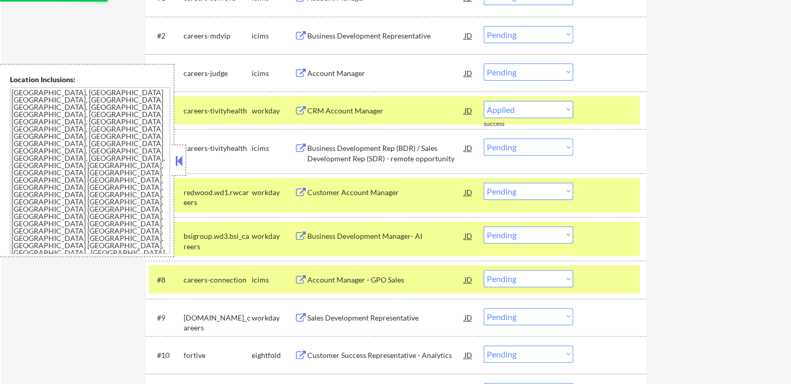
select select ""pending""
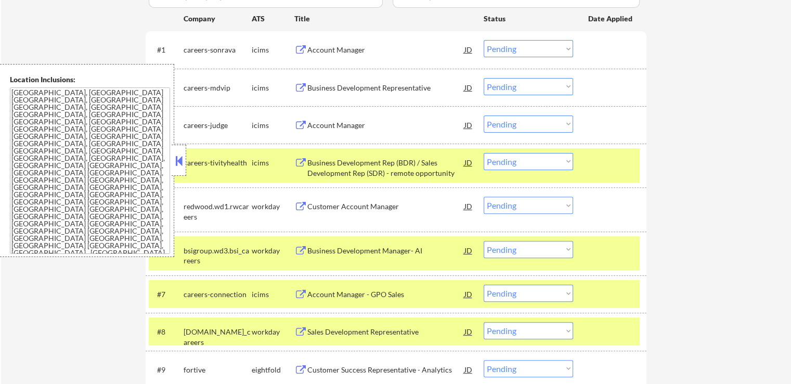
scroll to position [416, 0]
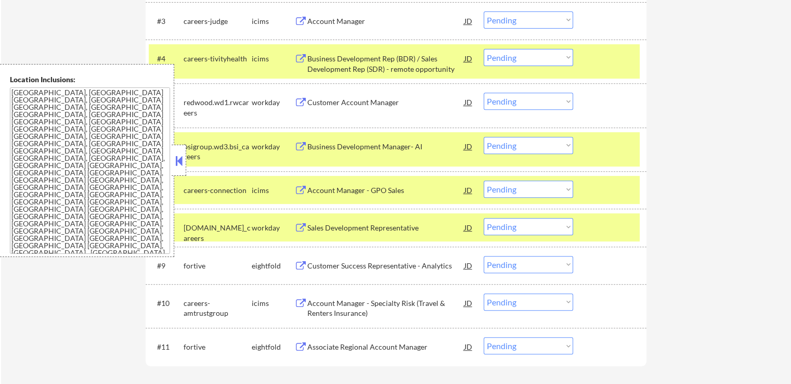
click at [330, 102] on div "Customer Account Manager" at bounding box center [385, 102] width 157 height 10
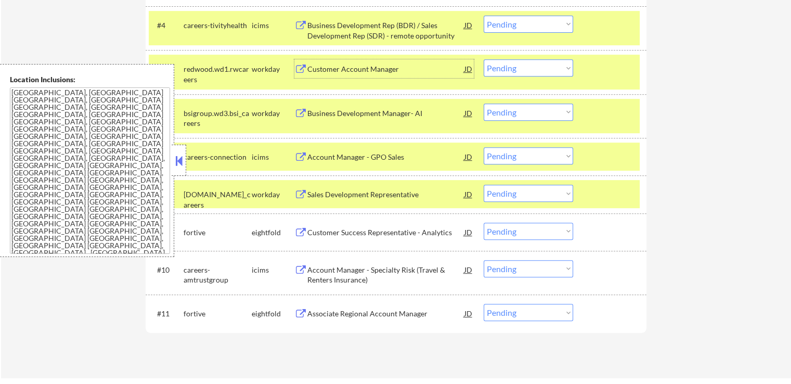
scroll to position [468, 0]
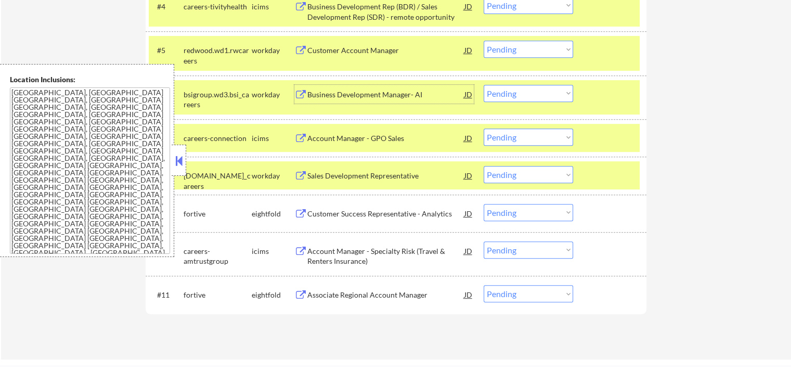
click at [325, 94] on div "Business Development Manager- AI" at bounding box center [385, 94] width 157 height 10
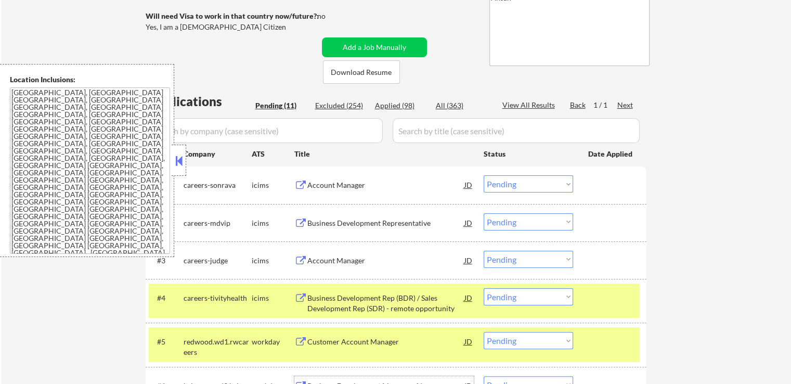
scroll to position [156, 0]
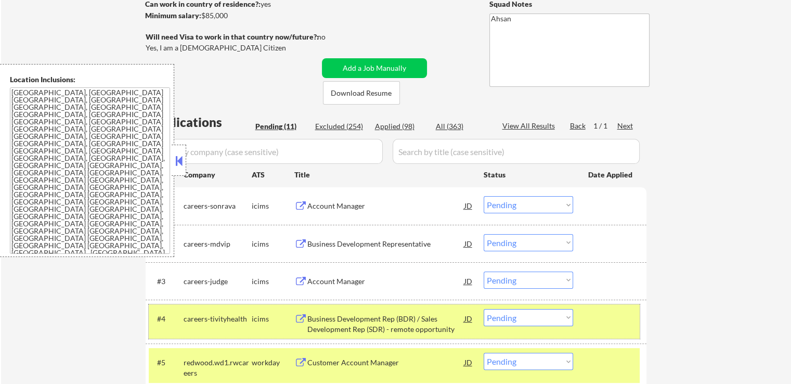
click at [631, 316] on div at bounding box center [611, 318] width 46 height 19
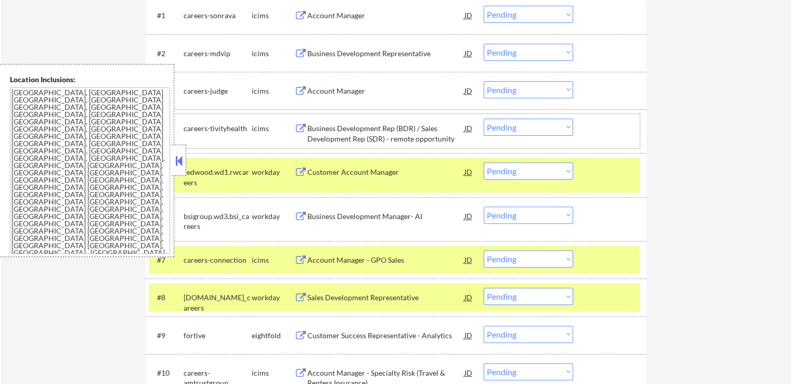
scroll to position [364, 0]
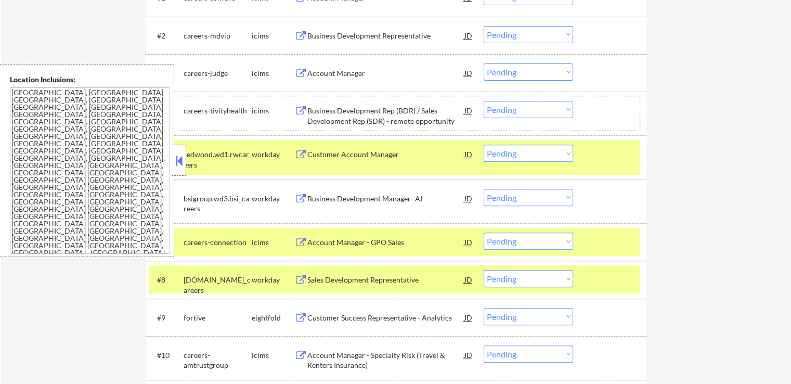
click at [530, 150] on select "Choose an option... Pending Applied Excluded (Questions) Excluded (Expired) Exc…" at bounding box center [528, 153] width 89 height 17
click at [484, 145] on select "Choose an option... Pending Applied Excluded (Questions) Excluded (Expired) Exc…" at bounding box center [528, 153] width 89 height 17
click at [370, 120] on div "Business Development Rep (BDR) / Sales Development Rep (SDR) - remote opportuni…" at bounding box center [385, 116] width 157 height 20
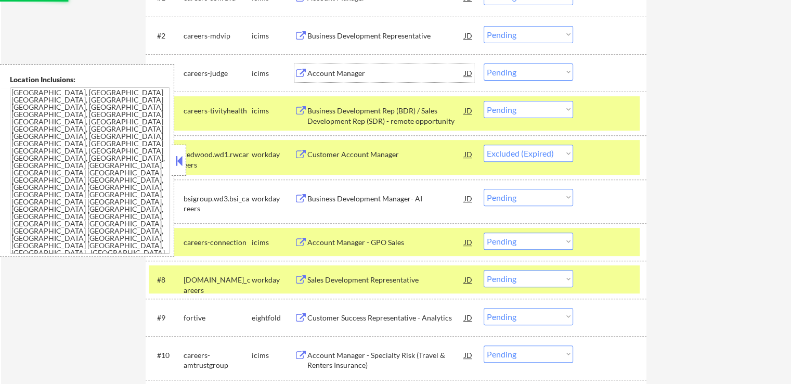
click at [338, 71] on div "Account Manager" at bounding box center [385, 73] width 157 height 10
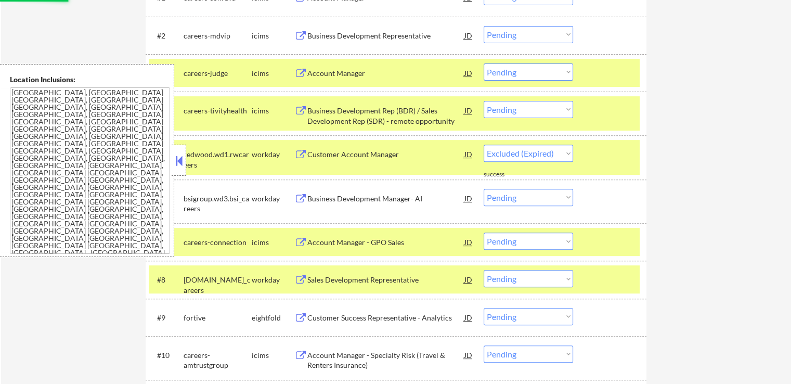
click at [333, 36] on div "Business Development Representative" at bounding box center [385, 36] width 157 height 10
select select ""pending""
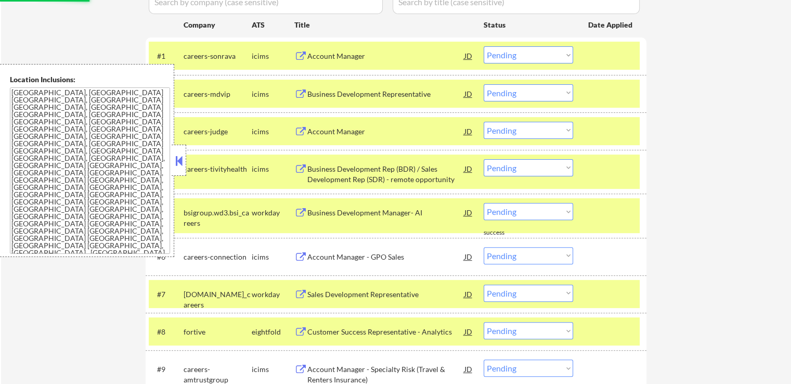
scroll to position [260, 0]
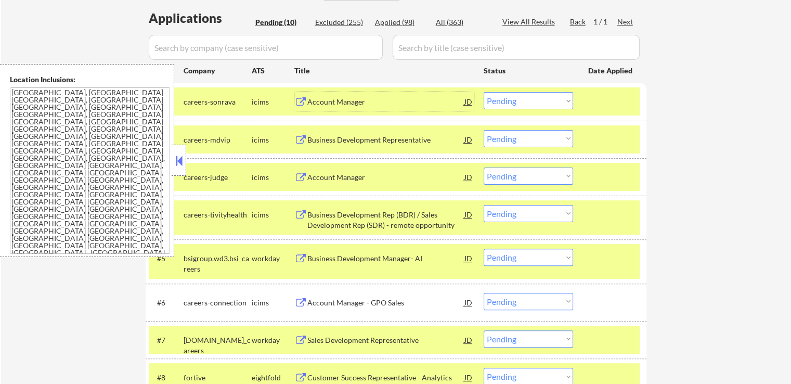
click at [587, 257] on div "#5 bsigroup.wd3.bsi_careers workday Business Development Manager- AI JD warning…" at bounding box center [394, 261] width 491 height 34
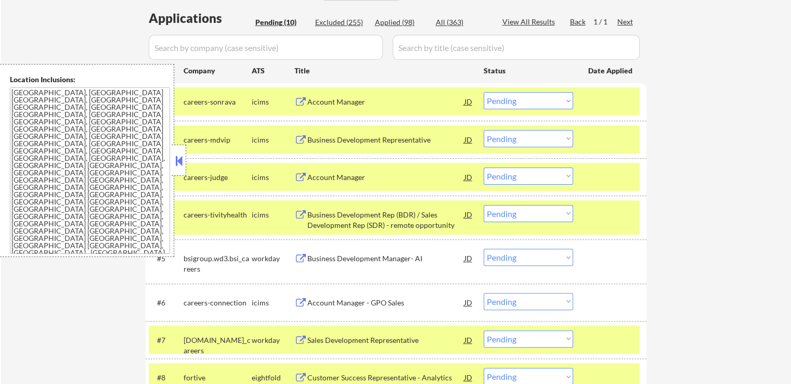
click at [588, 233] on div "#4 careers-tivityhealth icims Business Development Rep (BDR) / Sales Developmen…" at bounding box center [394, 217] width 491 height 34
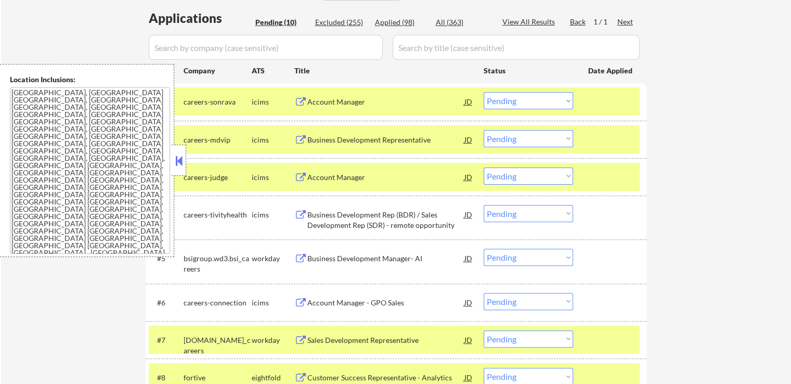
click at [603, 177] on div at bounding box center [611, 176] width 46 height 19
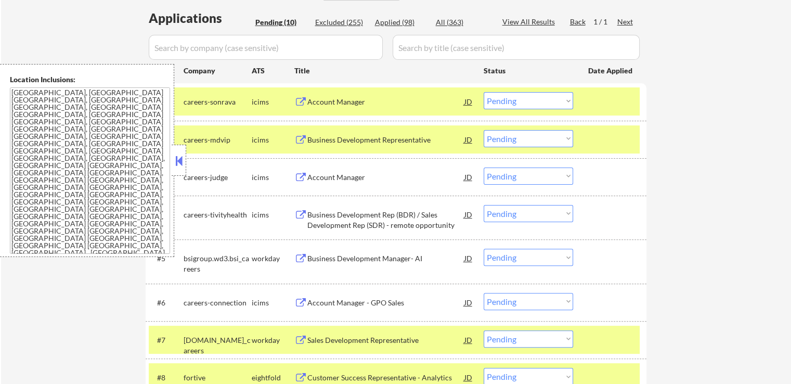
click at [603, 144] on div at bounding box center [611, 139] width 46 height 19
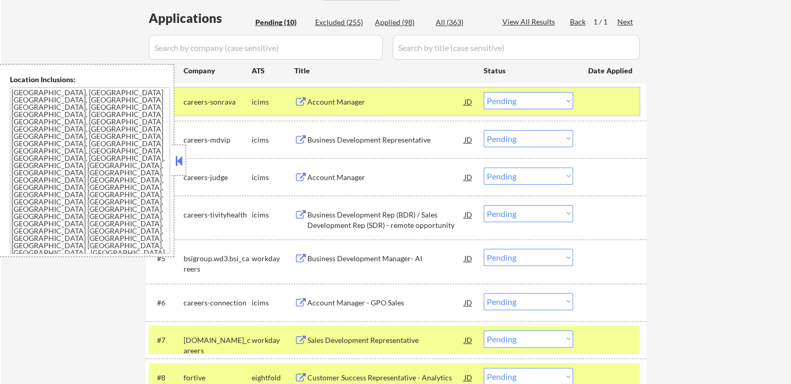
click at [605, 108] on div at bounding box center [611, 101] width 46 height 19
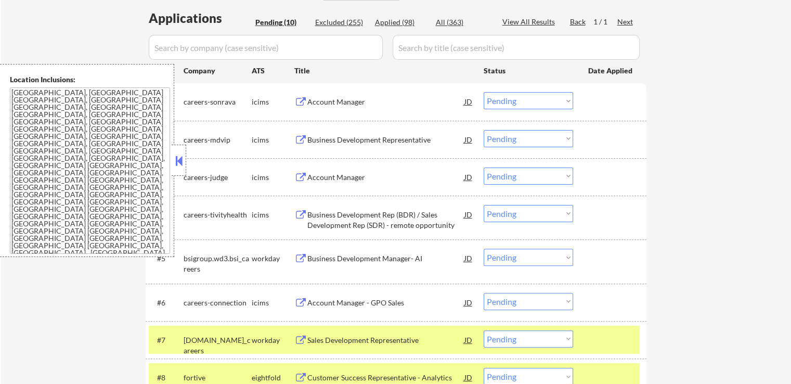
drag, startPoint x: 531, startPoint y: 100, endPoint x: 535, endPoint y: 107, distance: 7.4
click at [531, 100] on select "Choose an option... Pending Applied Excluded (Questions) Excluded (Expired) Exc…" at bounding box center [528, 100] width 89 height 17
click at [484, 92] on select "Choose an option... Pending Applied Excluded (Questions) Excluded (Expired) Exc…" at bounding box center [528, 100] width 89 height 17
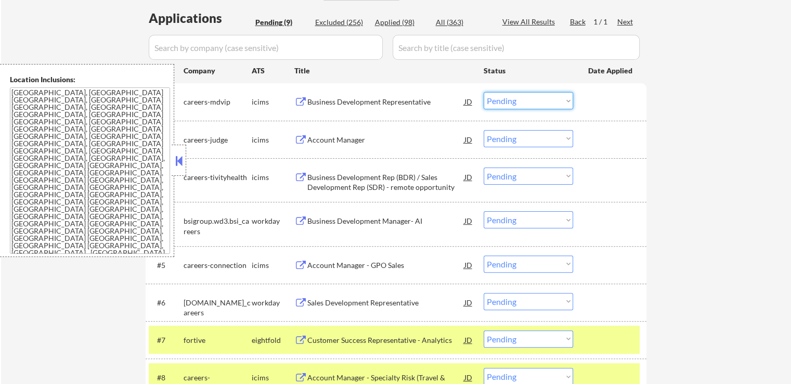
click at [522, 98] on select "Choose an option... Pending Applied Excluded (Questions) Excluded (Expired) Exc…" at bounding box center [528, 100] width 89 height 17
click at [484, 92] on select "Choose an option... Pending Applied Excluded (Questions) Excluded (Expired) Exc…" at bounding box center [528, 100] width 89 height 17
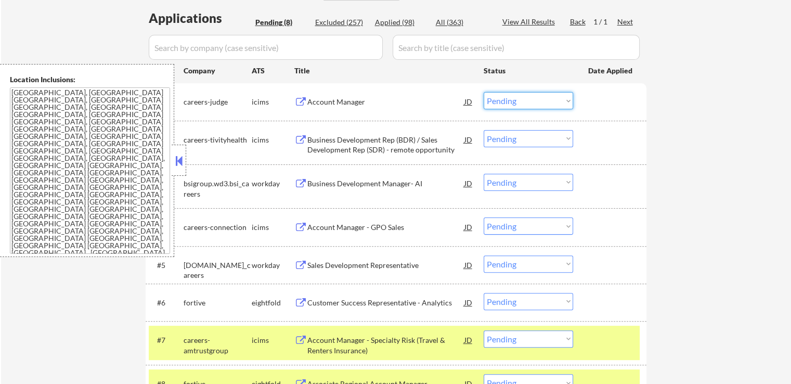
drag, startPoint x: 506, startPoint y: 98, endPoint x: 510, endPoint y: 105, distance: 8.1
click at [506, 98] on select "Choose an option... Pending Applied Excluded (Questions) Excluded (Expired) Exc…" at bounding box center [528, 100] width 89 height 17
click at [484, 92] on select "Choose an option... Pending Applied Excluded (Questions) Excluded (Expired) Exc…" at bounding box center [528, 100] width 89 height 17
select select ""pending""
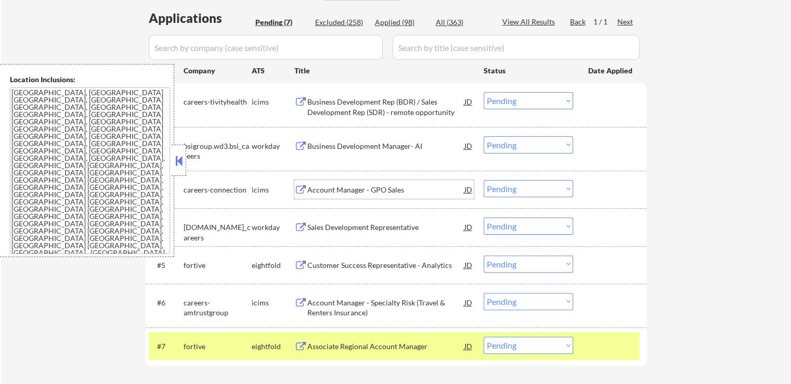
click at [333, 188] on div "Account Manager - GPO Sales" at bounding box center [385, 190] width 157 height 10
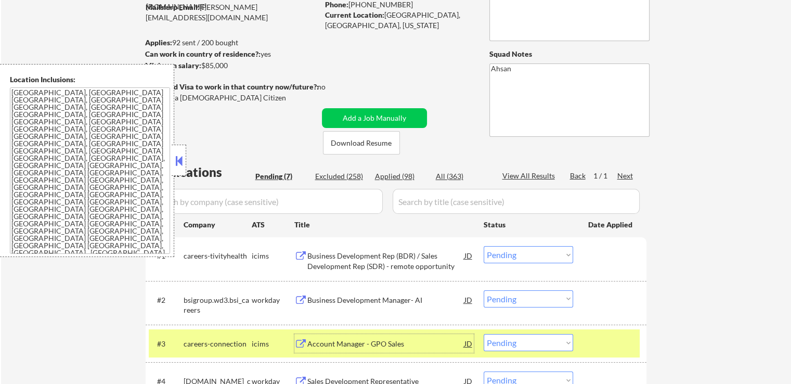
scroll to position [104, 0]
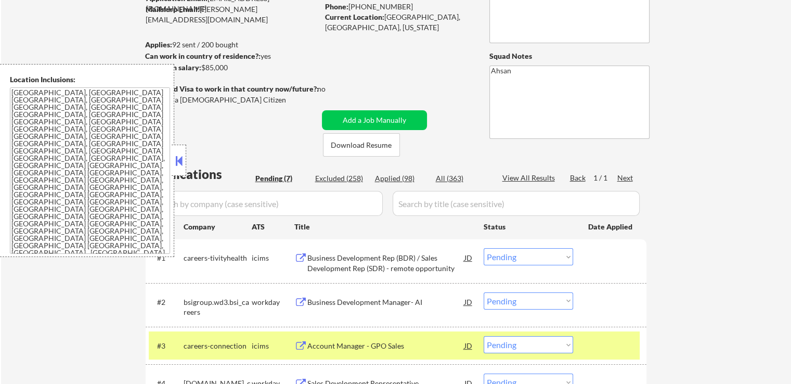
click at [178, 163] on button at bounding box center [178, 161] width 11 height 16
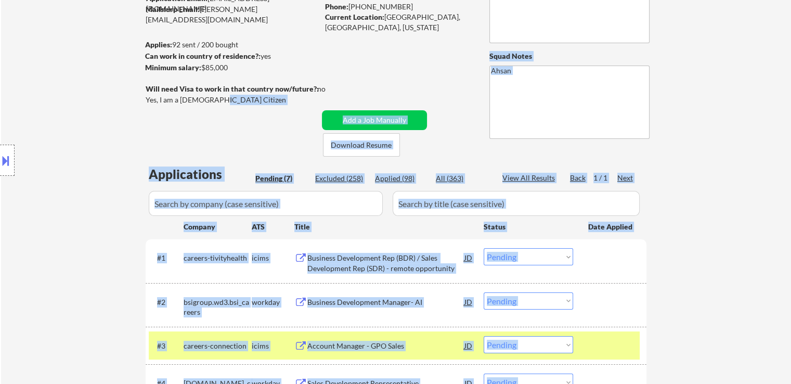
drag, startPoint x: 146, startPoint y: 97, endPoint x: 221, endPoint y: 100, distance: 74.5
click at [221, 100] on body "← Return to /applysquad Mailslurp Inbox Job Search Builder [PERSON_NAME] User E…" at bounding box center [395, 88] width 791 height 384
click at [218, 100] on div "Yes, I am a [DEMOGRAPHIC_DATA] Citizen" at bounding box center [234, 100] width 176 height 10
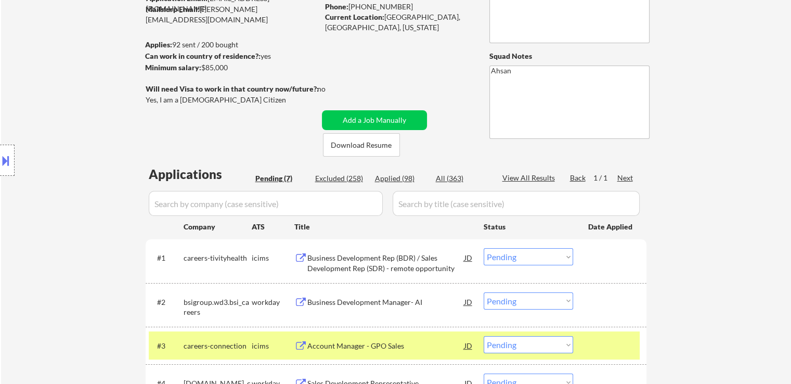
click at [206, 100] on div "Yes, I am a [DEMOGRAPHIC_DATA] Citizen" at bounding box center [234, 100] width 176 height 10
copy div "Yes, I am a [DEMOGRAPHIC_DATA] Citizen"
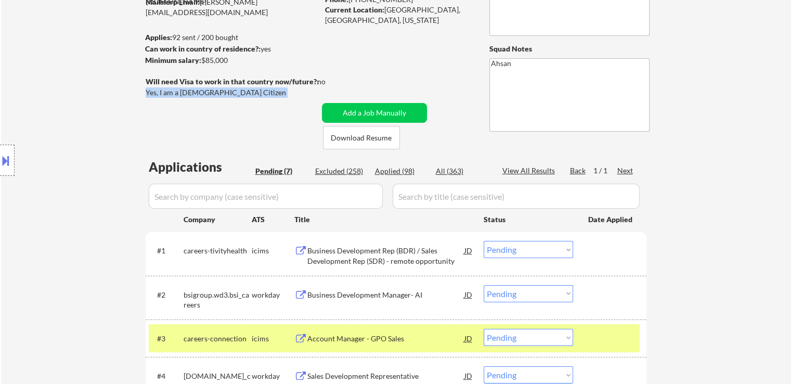
scroll to position [260, 0]
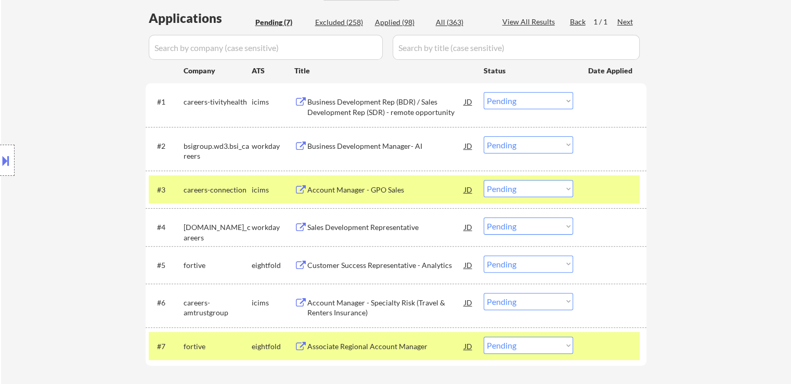
click at [530, 144] on select "Choose an option... Pending Applied Excluded (Questions) Excluded (Expired) Exc…" at bounding box center [528, 144] width 89 height 17
click at [526, 146] on select "Choose an option... Pending Applied Excluded (Questions) Excluded (Expired) Exc…" at bounding box center [528, 144] width 89 height 17
click at [628, 183] on div at bounding box center [611, 189] width 46 height 19
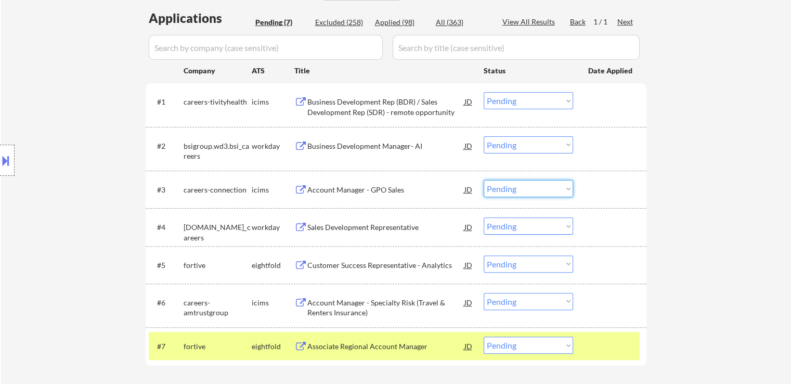
click at [511, 183] on select "Choose an option... Pending Applied Excluded (Questions) Excluded (Expired) Exc…" at bounding box center [528, 188] width 89 height 17
click at [484, 180] on select "Choose an option... Pending Applied Excluded (Questions) Excluded (Expired) Exc…" at bounding box center [528, 188] width 89 height 17
select select ""pending""
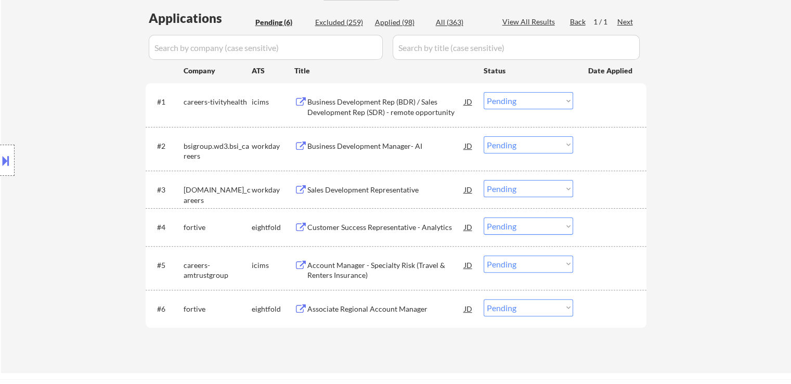
click at [520, 97] on select "Choose an option... Pending Applied Excluded (Questions) Excluded (Expired) Exc…" at bounding box center [528, 100] width 89 height 17
click at [517, 144] on select "Choose an option... Pending Applied Excluded (Questions) Excluded (Expired) Exc…" at bounding box center [528, 144] width 89 height 17
click at [484, 136] on select "Choose an option... Pending Applied Excluded (Questions) Excluded (Expired) Exc…" at bounding box center [528, 144] width 89 height 17
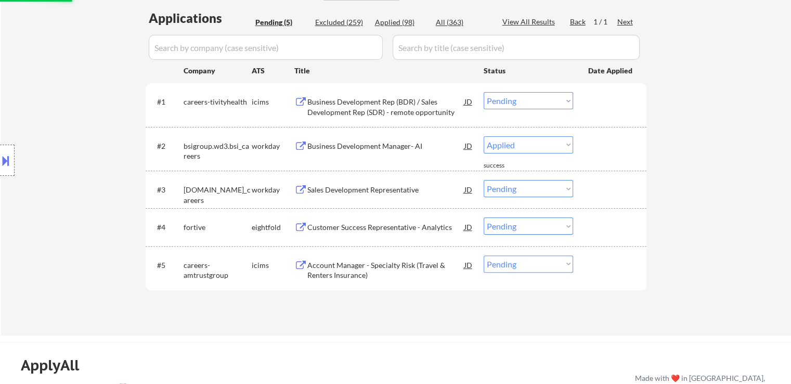
select select ""pending""
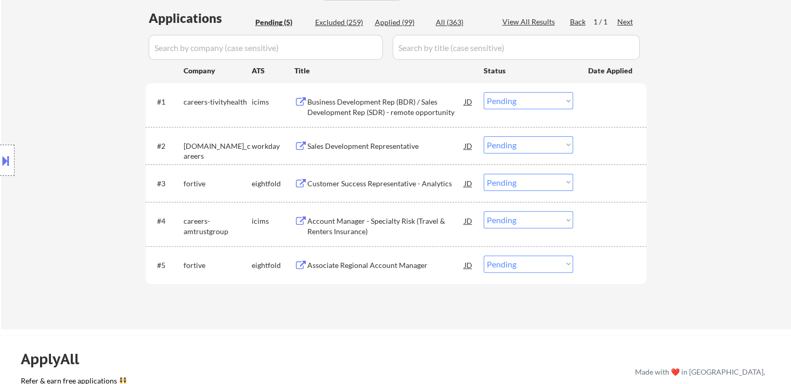
click at [325, 143] on div "Sales Development Representative" at bounding box center [385, 146] width 157 height 10
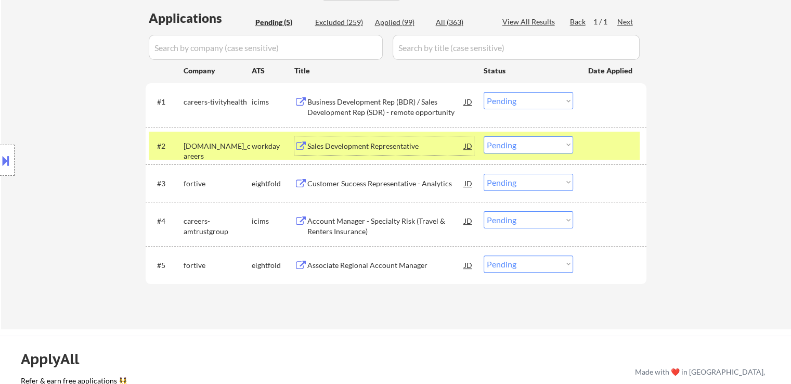
click at [332, 183] on div "Customer Success Representative - Analytics" at bounding box center [385, 183] width 157 height 10
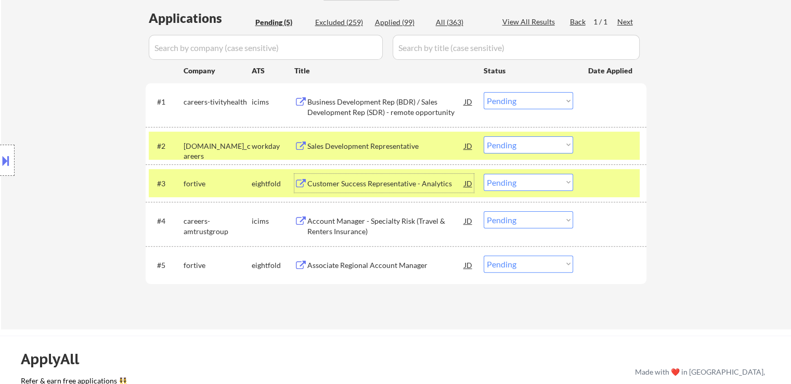
click at [323, 223] on div "Account Manager - Specialty Risk (Travel & Renters Insurance)" at bounding box center [385, 226] width 157 height 20
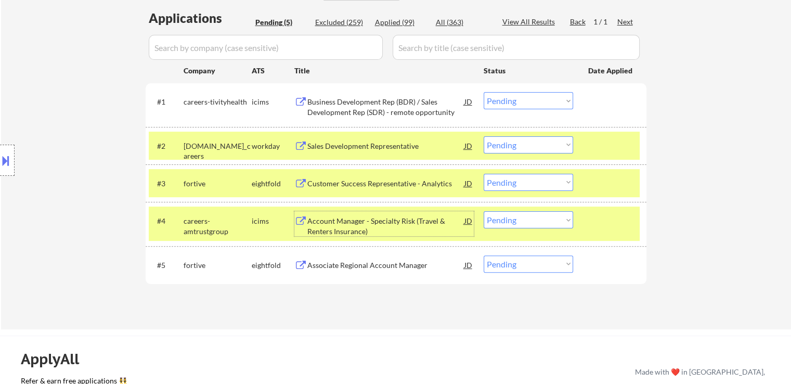
click at [340, 258] on div "Associate Regional Account Manager" at bounding box center [385, 264] width 157 height 19
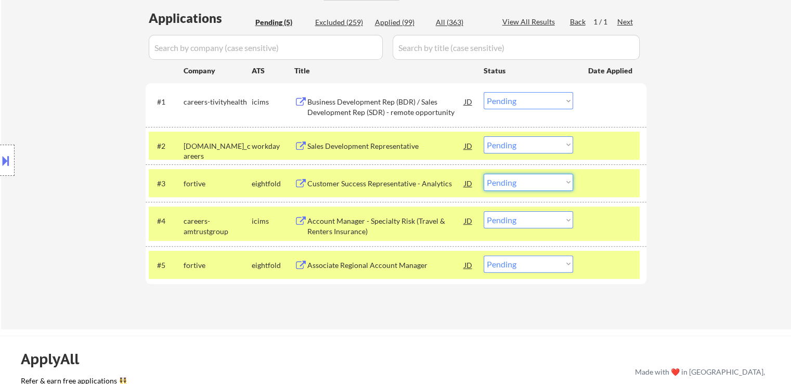
click at [512, 183] on select "Choose an option... Pending Applied Excluded (Questions) Excluded (Expired) Exc…" at bounding box center [528, 182] width 89 height 17
click at [484, 174] on select "Choose an option... Pending Applied Excluded (Questions) Excluded (Expired) Exc…" at bounding box center [528, 182] width 89 height 17
select select ""pending""
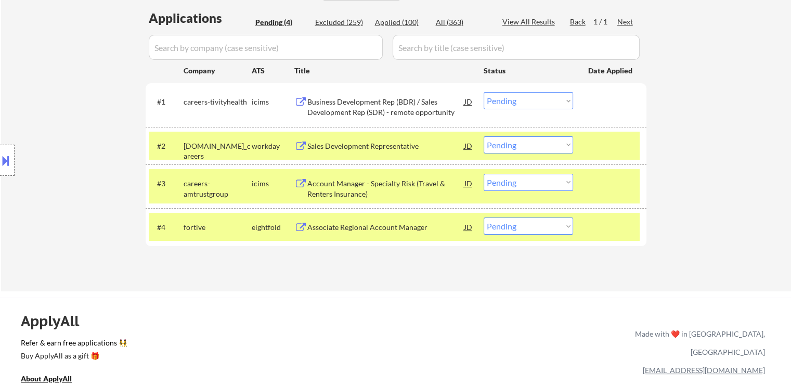
click at [603, 183] on div at bounding box center [611, 183] width 46 height 19
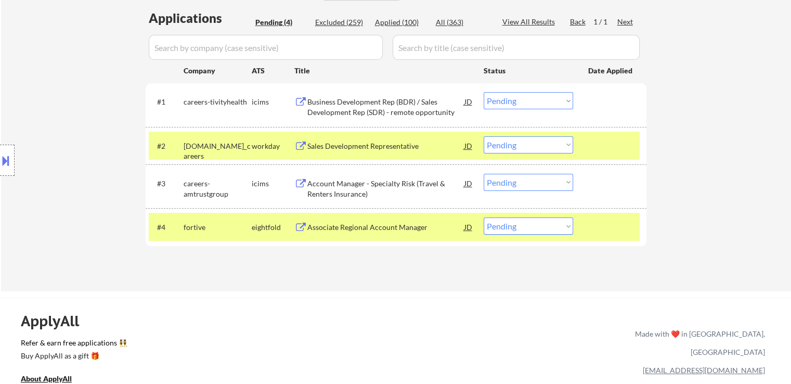
click at [608, 129] on div "#2 [DOMAIN_NAME]_careers workday Sales Development Representative [PERSON_NAME]…" at bounding box center [396, 145] width 501 height 37
click at [608, 142] on div at bounding box center [611, 145] width 46 height 19
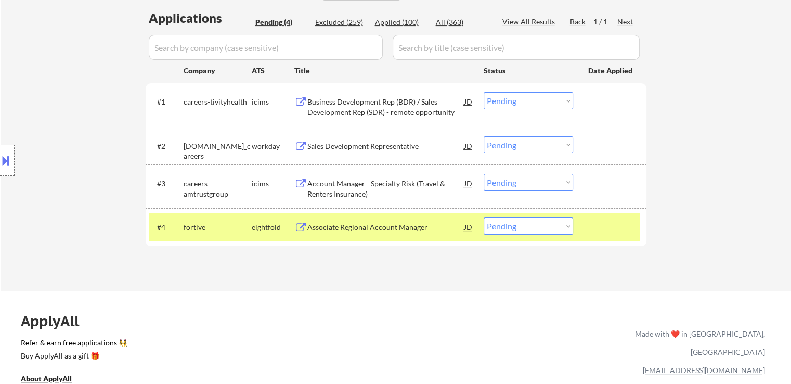
click at [522, 225] on select "Choose an option... Pending Applied Excluded (Questions) Excluded (Expired) Exc…" at bounding box center [528, 225] width 89 height 17
click at [484, 217] on select "Choose an option... Pending Applied Excluded (Questions) Excluded (Expired) Exc…" at bounding box center [528, 225] width 89 height 17
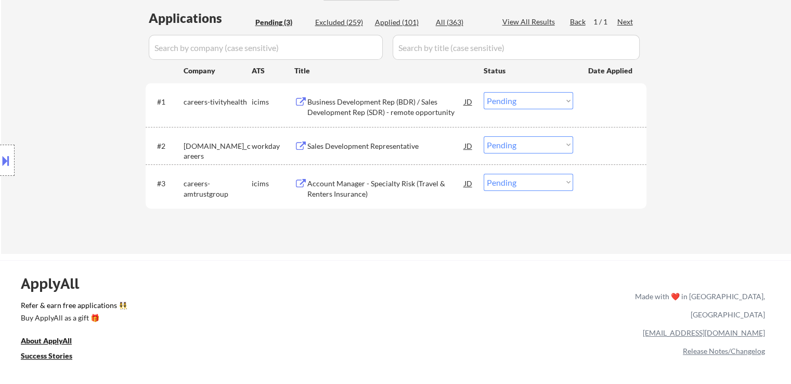
select select ""pending""
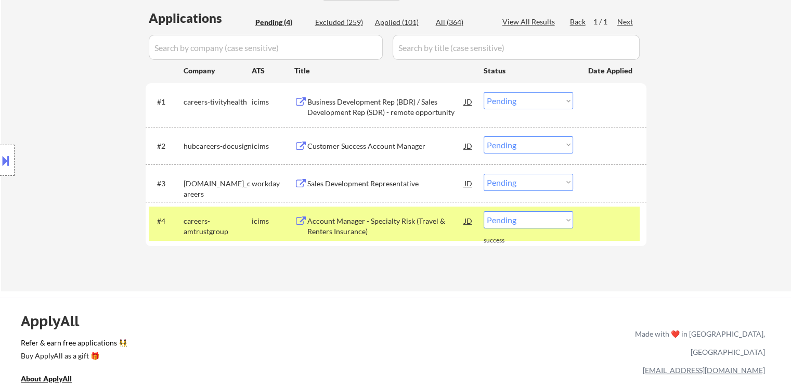
click at [296, 180] on button at bounding box center [300, 184] width 13 height 10
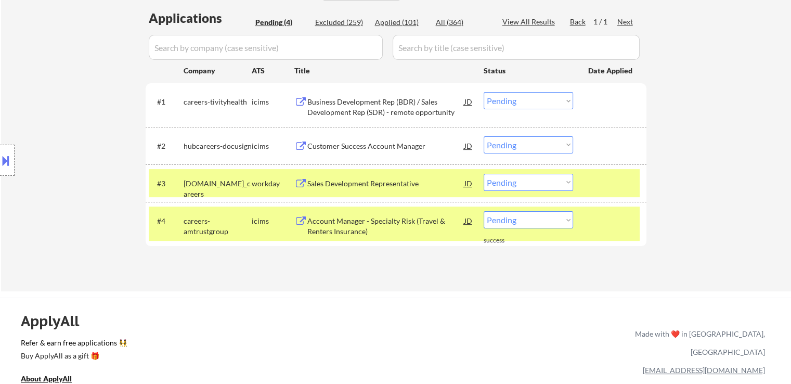
click at [520, 187] on select "Choose an option... Pending Applied Excluded (Questions) Excluded (Expired) Exc…" at bounding box center [528, 182] width 89 height 17
click at [484, 174] on select "Choose an option... Pending Applied Excluded (Questions) Excluded (Expired) Exc…" at bounding box center [528, 182] width 89 height 17
click at [420, 251] on div "Applications Pending (4) Excluded (259) Applied (101) All (364) View All Result…" at bounding box center [396, 140] width 501 height 262
select select ""pending""
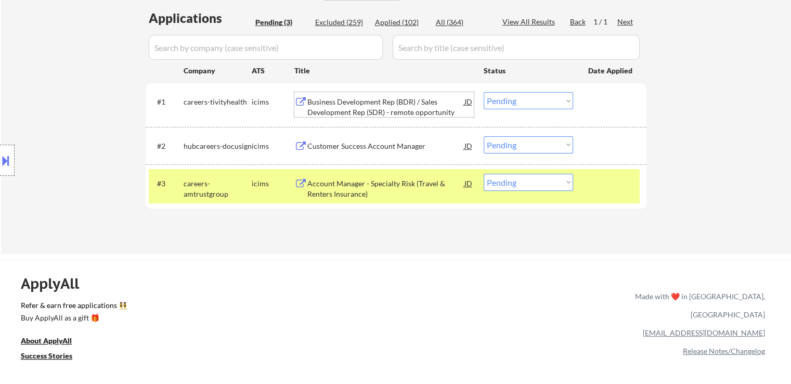
click at [372, 111] on div "Business Development Rep (BDR) / Sales Development Rep (SDR) - remote opportuni…" at bounding box center [385, 107] width 157 height 20
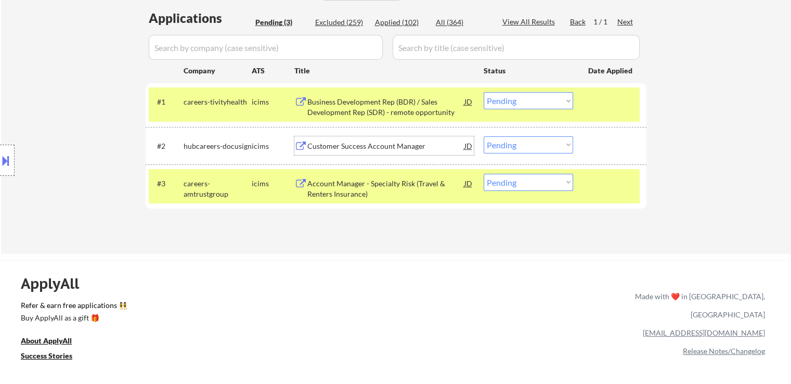
click at [344, 147] on div "Customer Success Account Manager" at bounding box center [385, 146] width 157 height 10
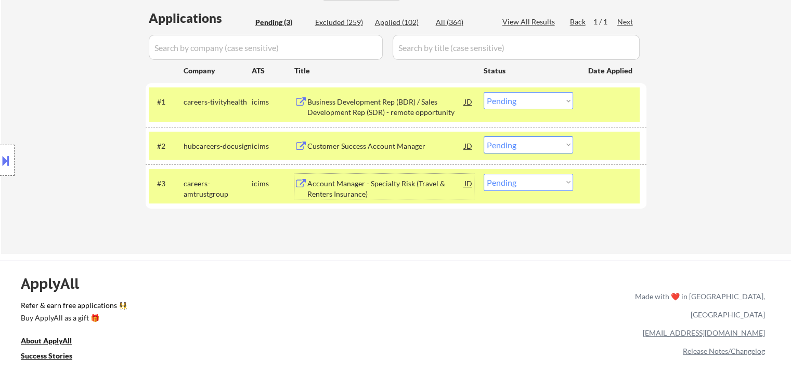
click at [330, 196] on div "Account Manager - Specialty Risk (Travel & Renters Insurance)" at bounding box center [385, 188] width 157 height 20
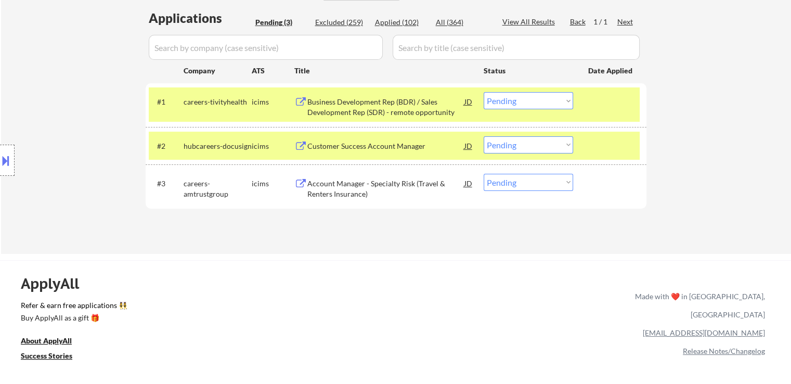
click at [353, 145] on div "Customer Success Account Manager" at bounding box center [385, 146] width 157 height 10
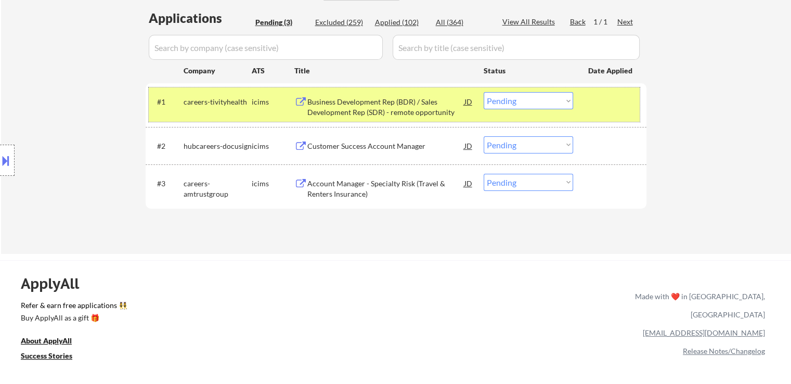
click at [584, 109] on div "#1 careers-tivityhealth icims Business Development Rep (BDR) / Sales Developmen…" at bounding box center [394, 104] width 491 height 34
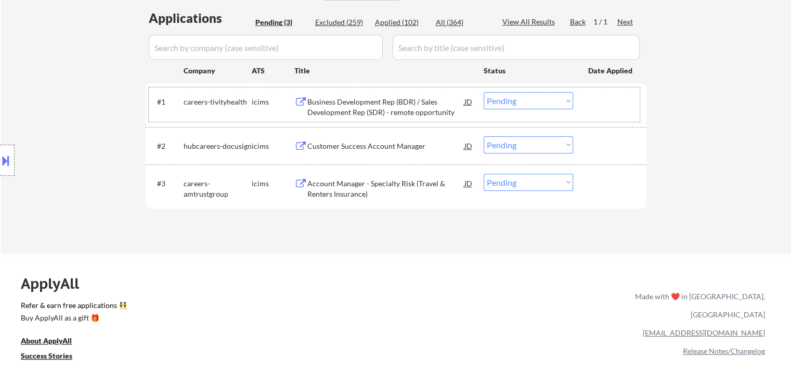
click at [359, 223] on div "Applications Pending (3) Excluded (259) Applied (102) All (364) View All Result…" at bounding box center [396, 121] width 501 height 225
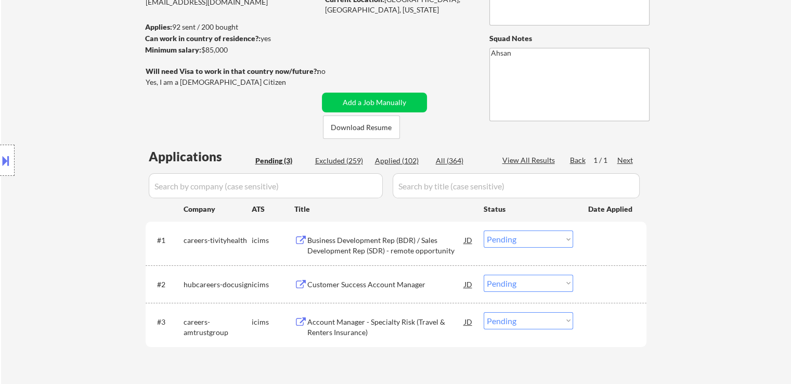
scroll to position [104, 0]
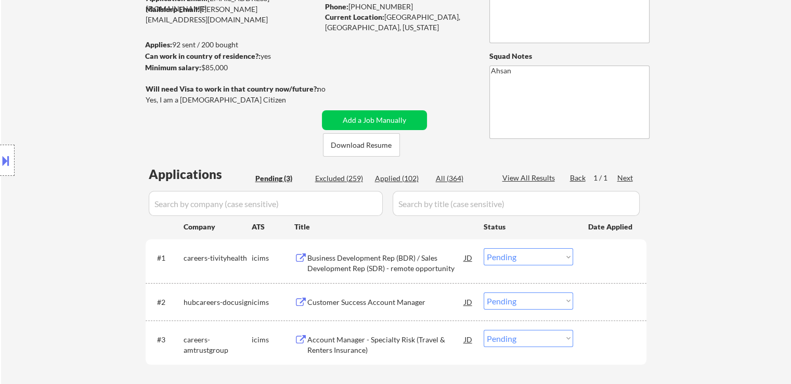
click at [398, 180] on div "Applied (102)" at bounding box center [401, 178] width 52 height 10
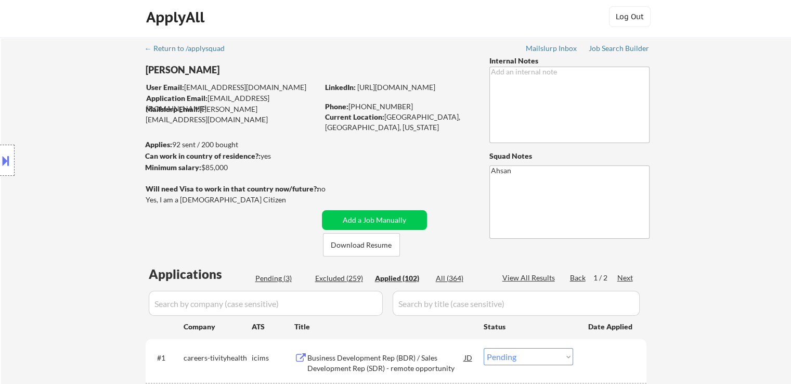
scroll to position [0, 0]
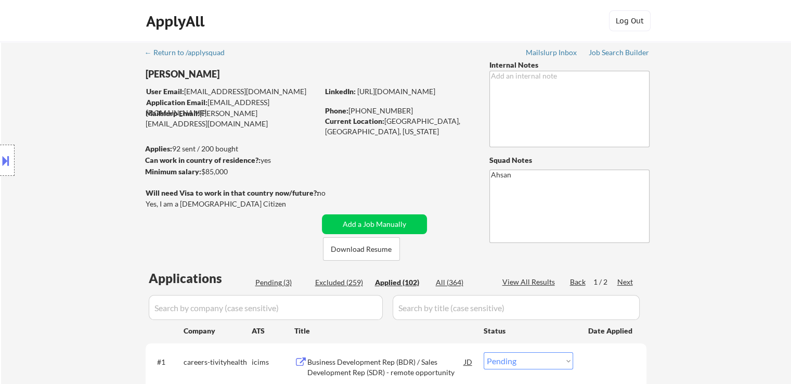
select select ""applied""
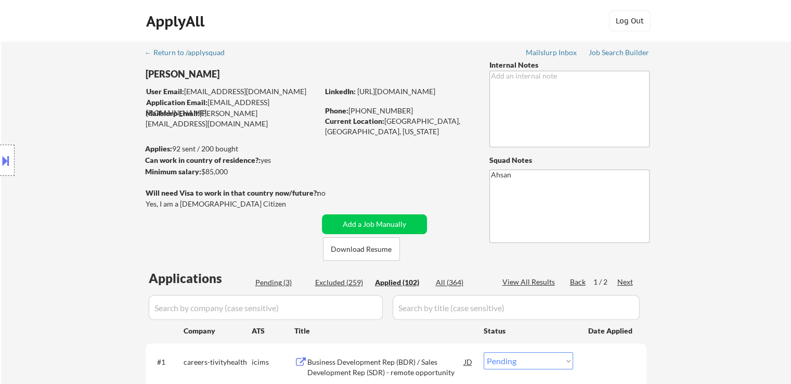
select select ""applied""
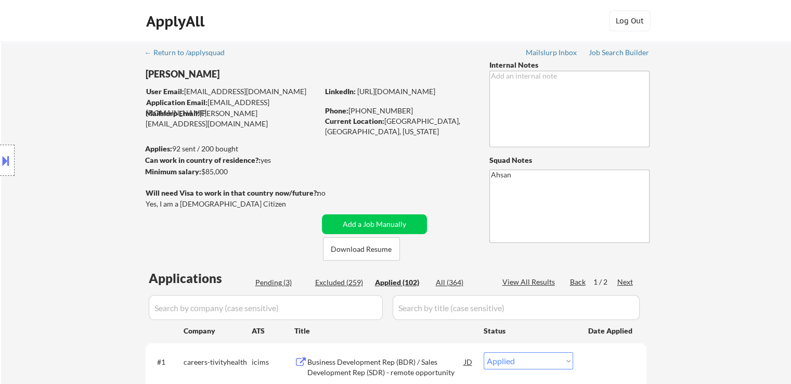
select select ""applied""
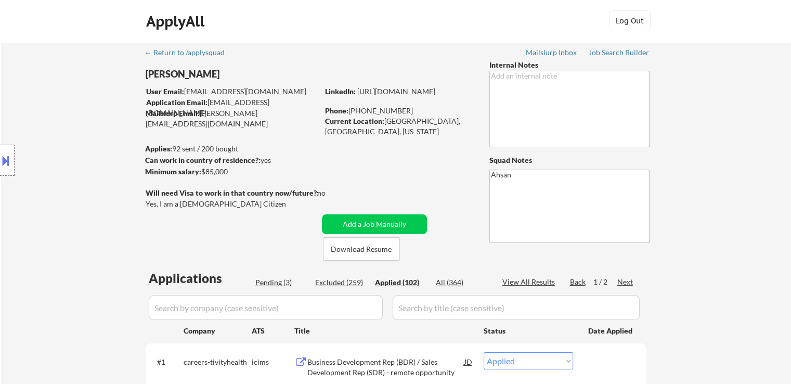
select select ""applied""
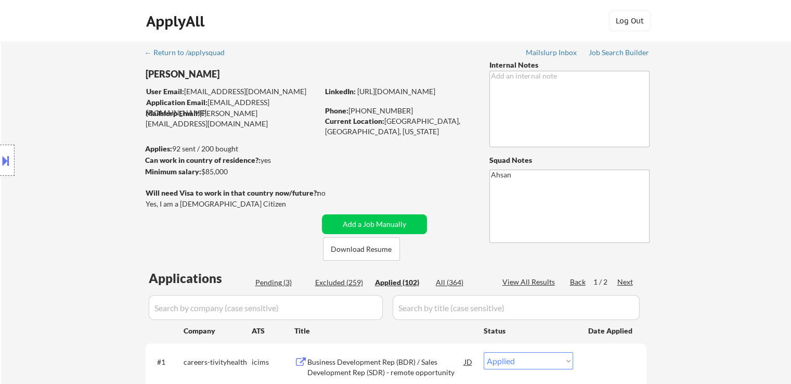
select select ""applied""
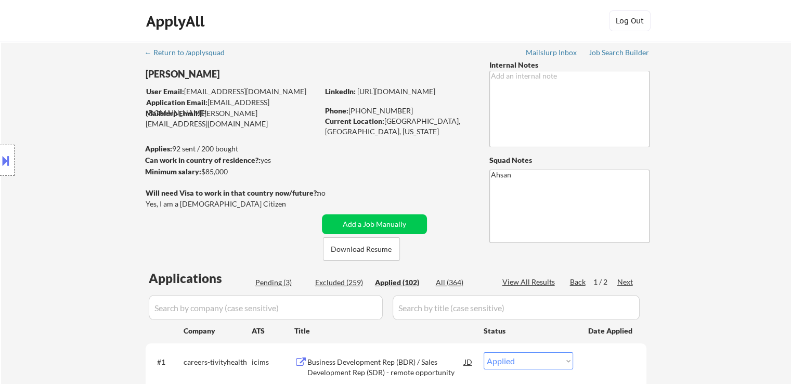
select select ""applied""
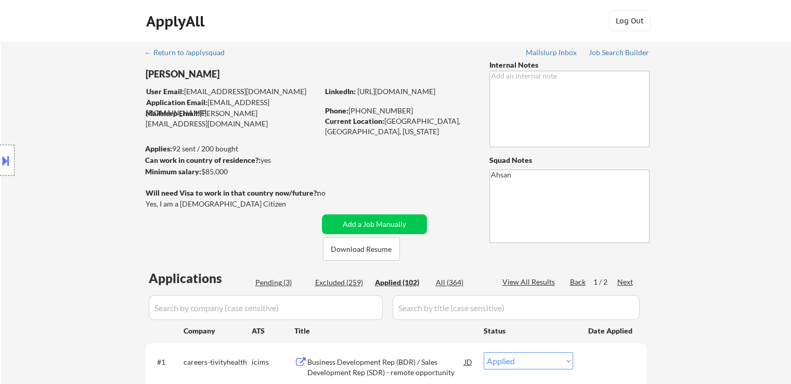
select select ""applied""
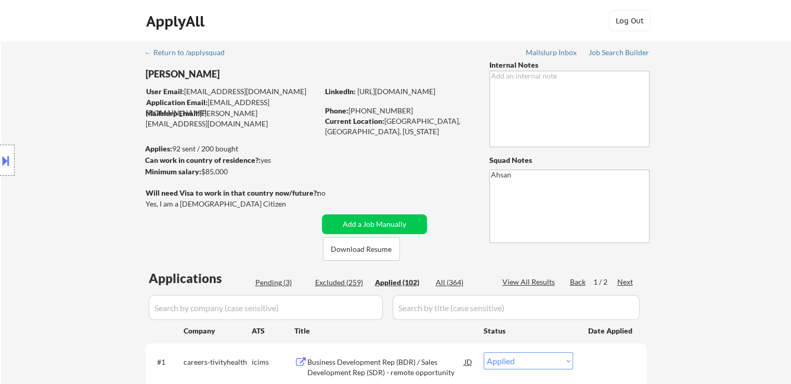
select select ""applied""
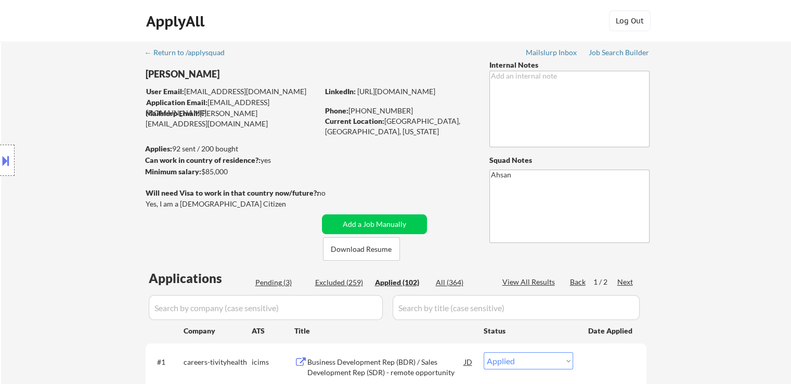
select select ""applied""
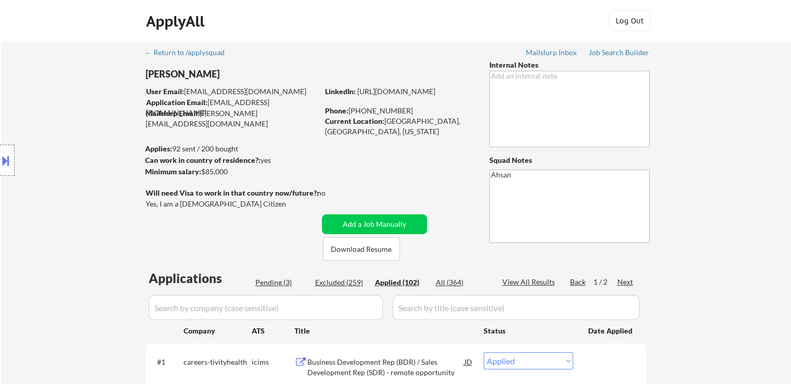
select select ""applied""
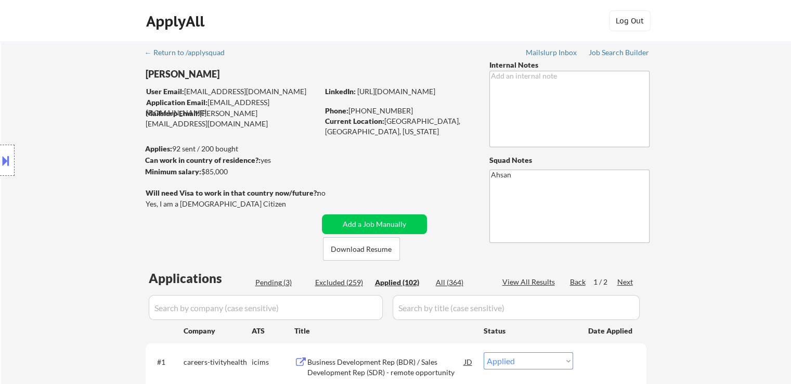
select select ""applied""
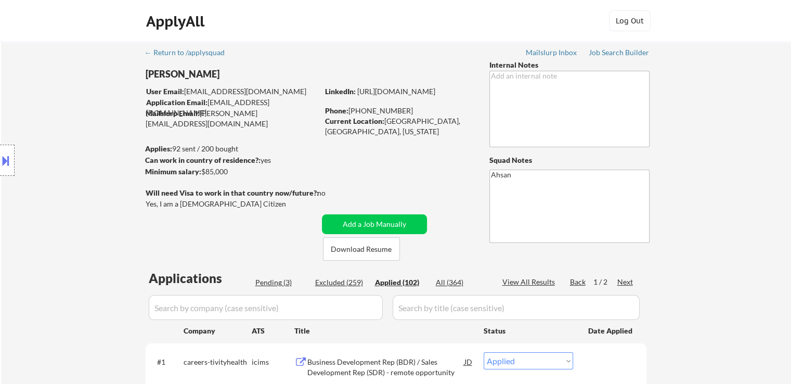
select select ""applied""
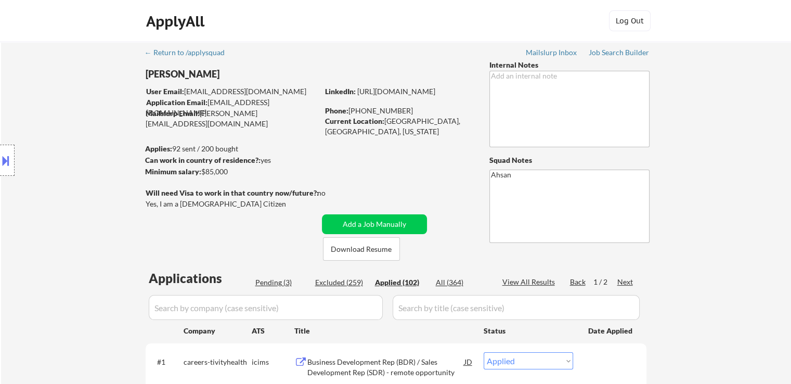
select select ""applied""
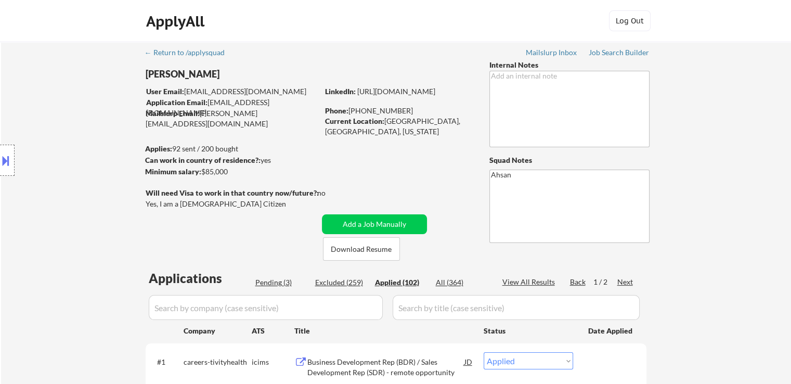
select select ""applied""
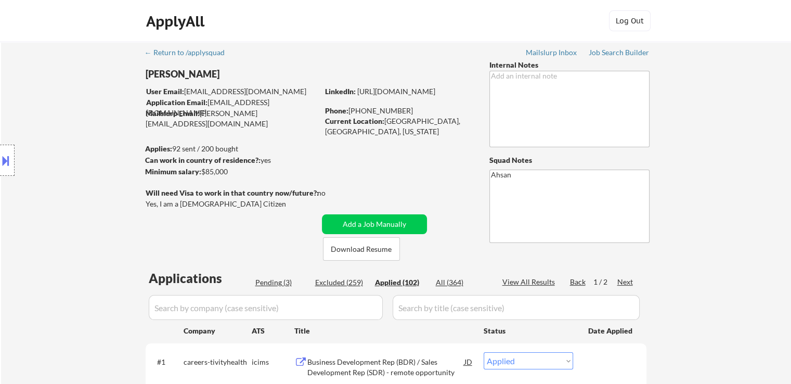
select select ""applied""
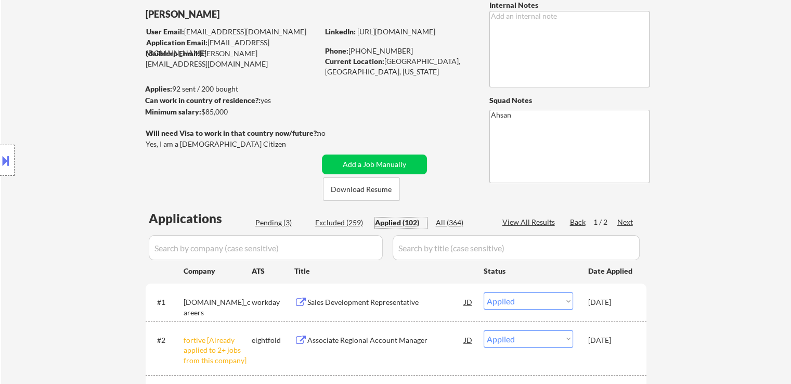
scroll to position [104, 0]
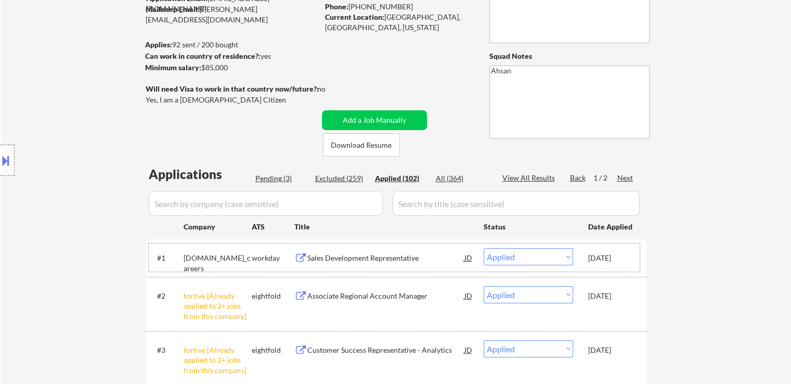
drag, startPoint x: 587, startPoint y: 254, endPoint x: 631, endPoint y: 258, distance: 43.8
click at [631, 258] on div "#1 [DOMAIN_NAME]_careers workday Sales Development Representative [PERSON_NAME]…" at bounding box center [394, 257] width 491 height 28
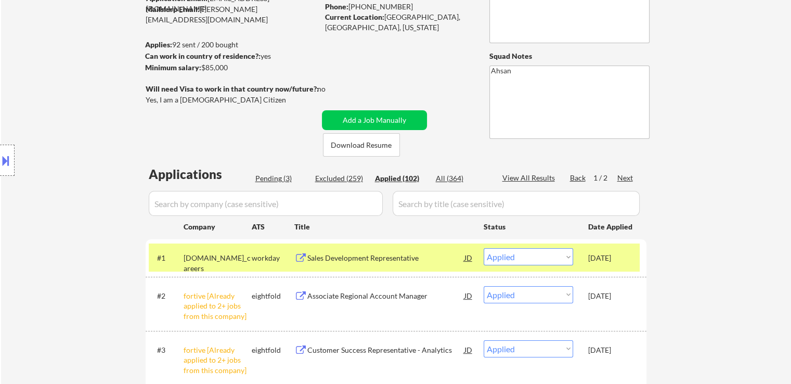
copy div "[DATE]"
click at [275, 179] on div "Pending (3)" at bounding box center [281, 178] width 52 height 10
select select ""pending""
